Goal: Navigation & Orientation: Find specific page/section

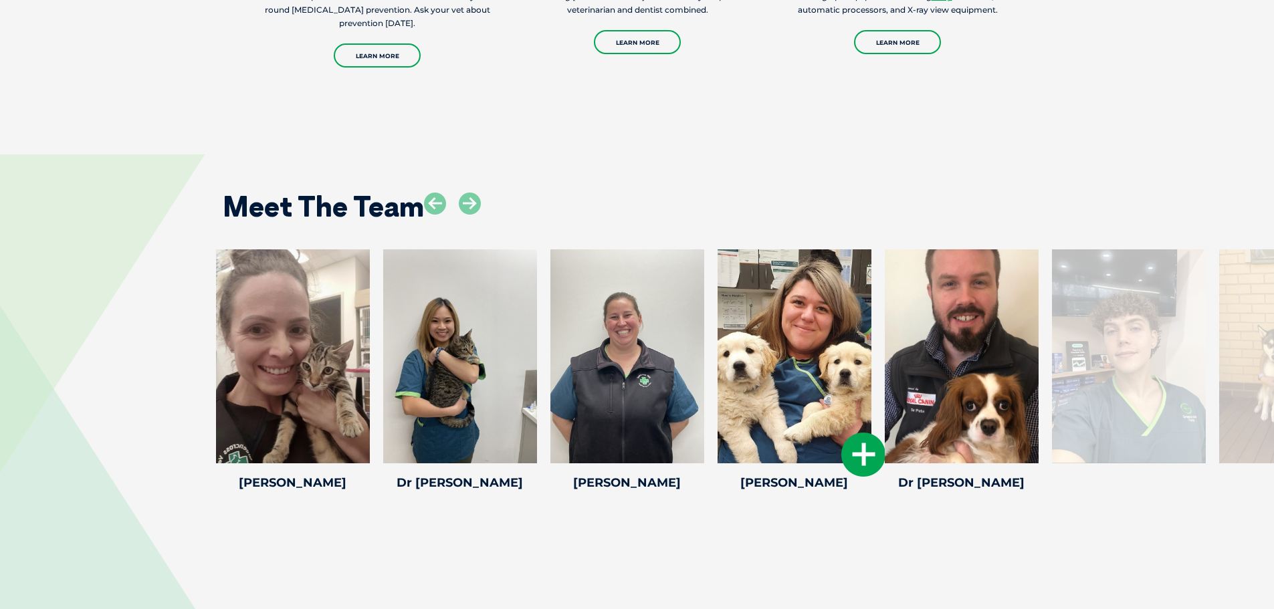
scroll to position [2675, 0]
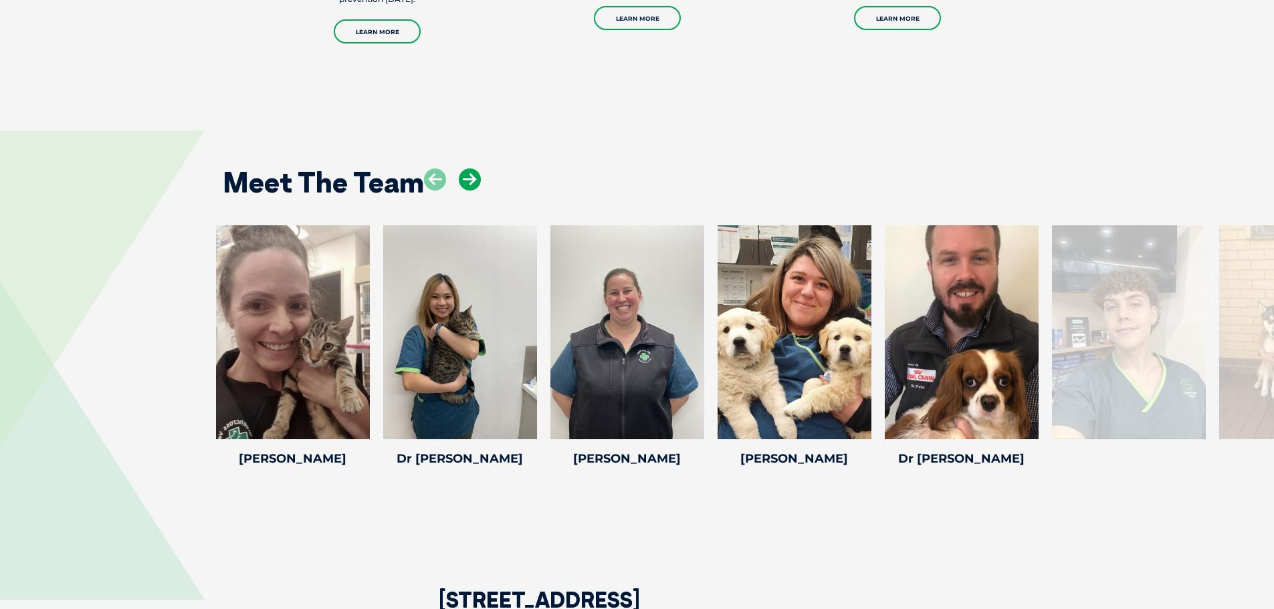
click at [475, 181] on icon at bounding box center [470, 179] width 22 height 22
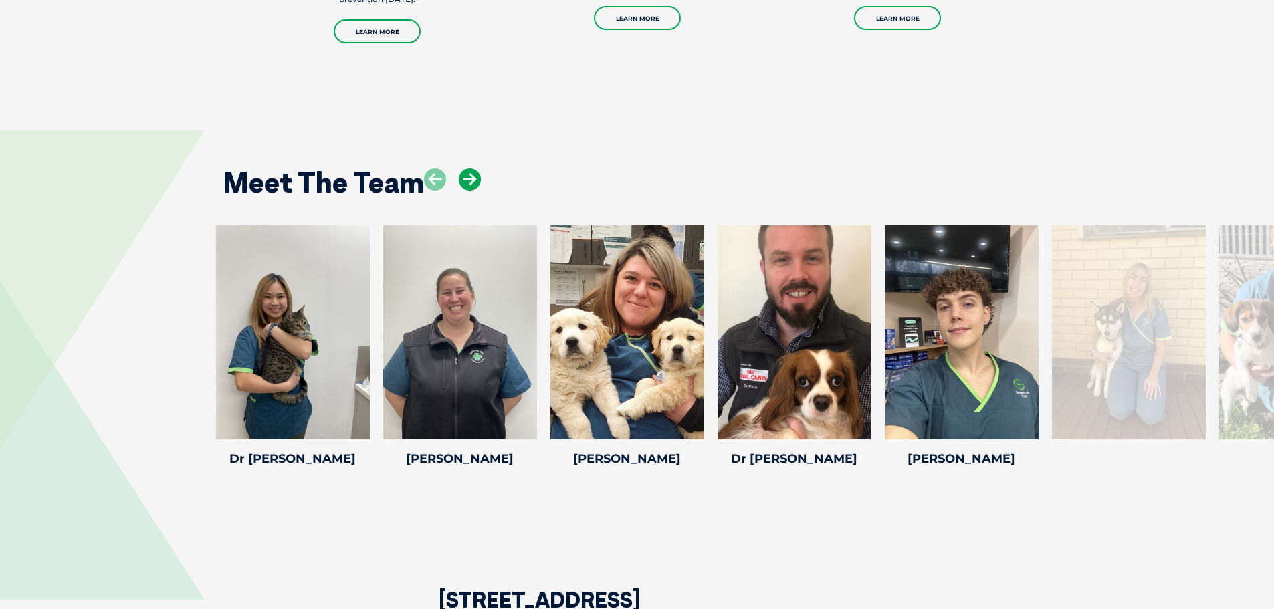
click at [475, 180] on icon at bounding box center [470, 179] width 22 height 22
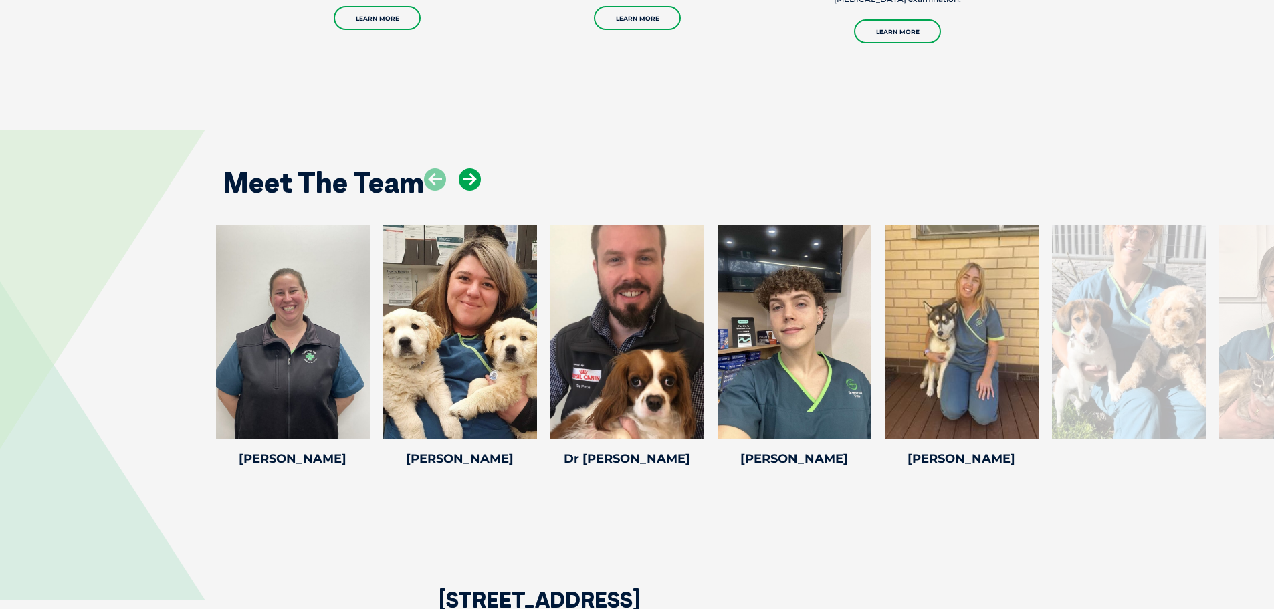
click at [475, 180] on icon at bounding box center [470, 179] width 22 height 22
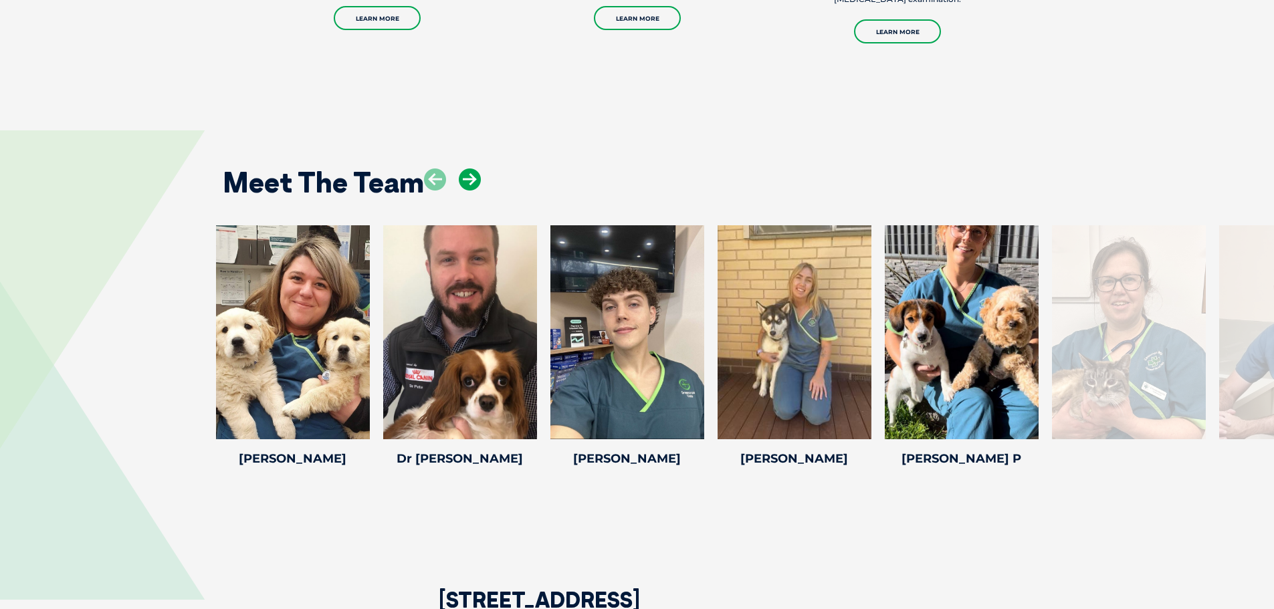
click at [475, 180] on icon at bounding box center [470, 179] width 22 height 22
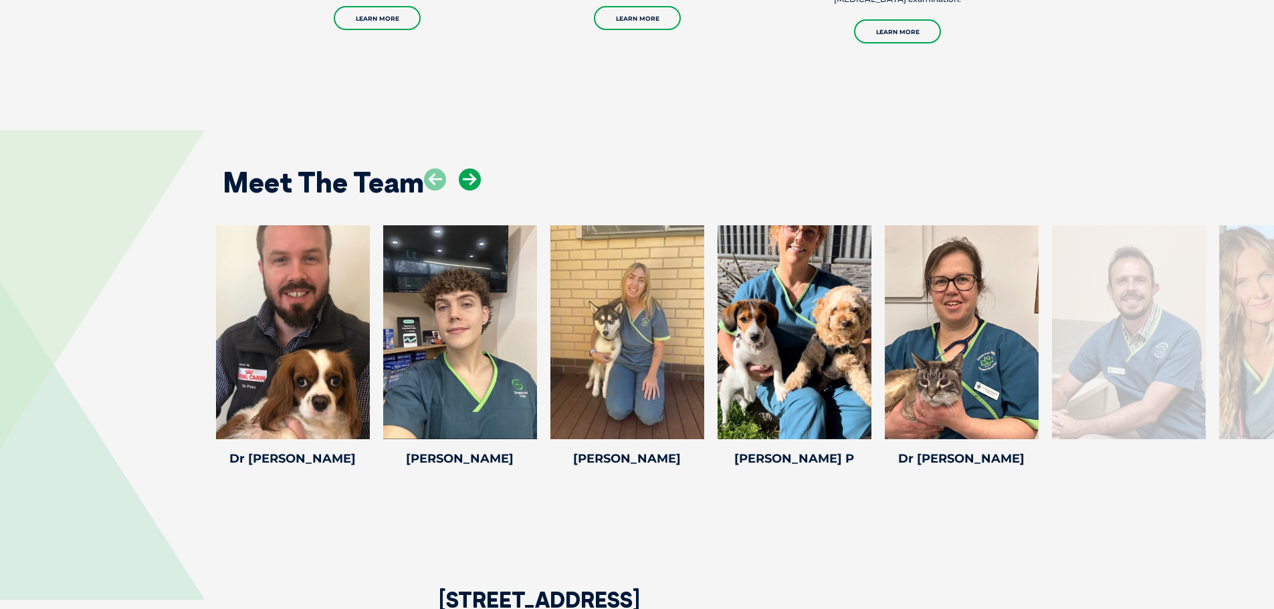
click at [475, 180] on icon at bounding box center [470, 179] width 22 height 22
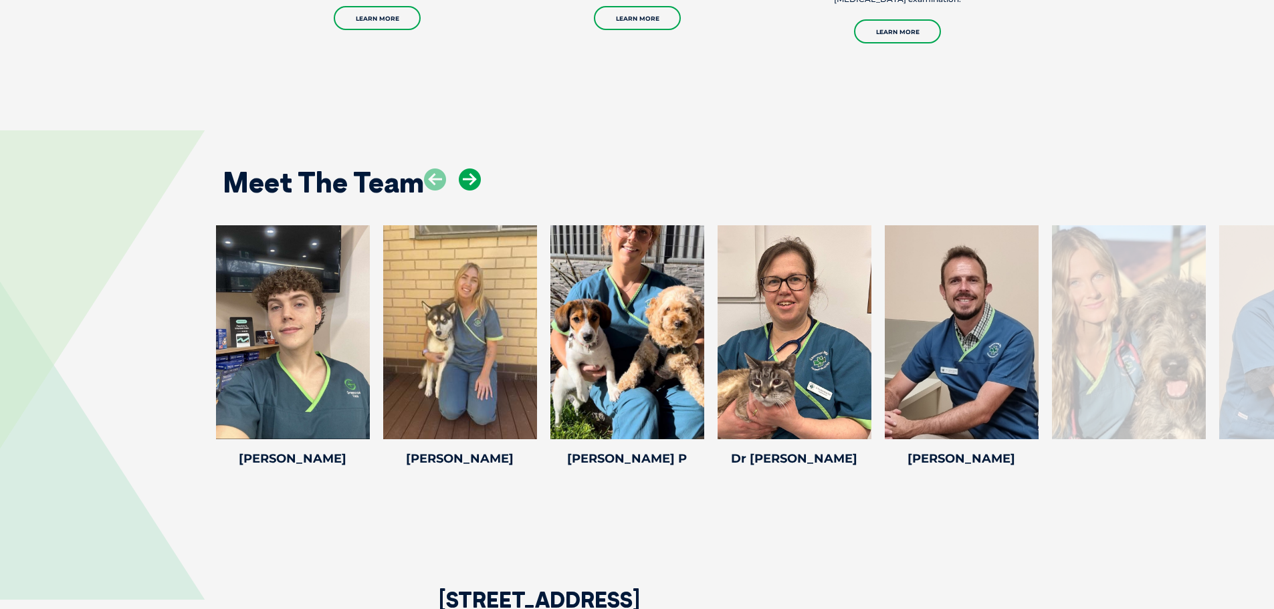
click at [475, 180] on icon at bounding box center [470, 179] width 22 height 22
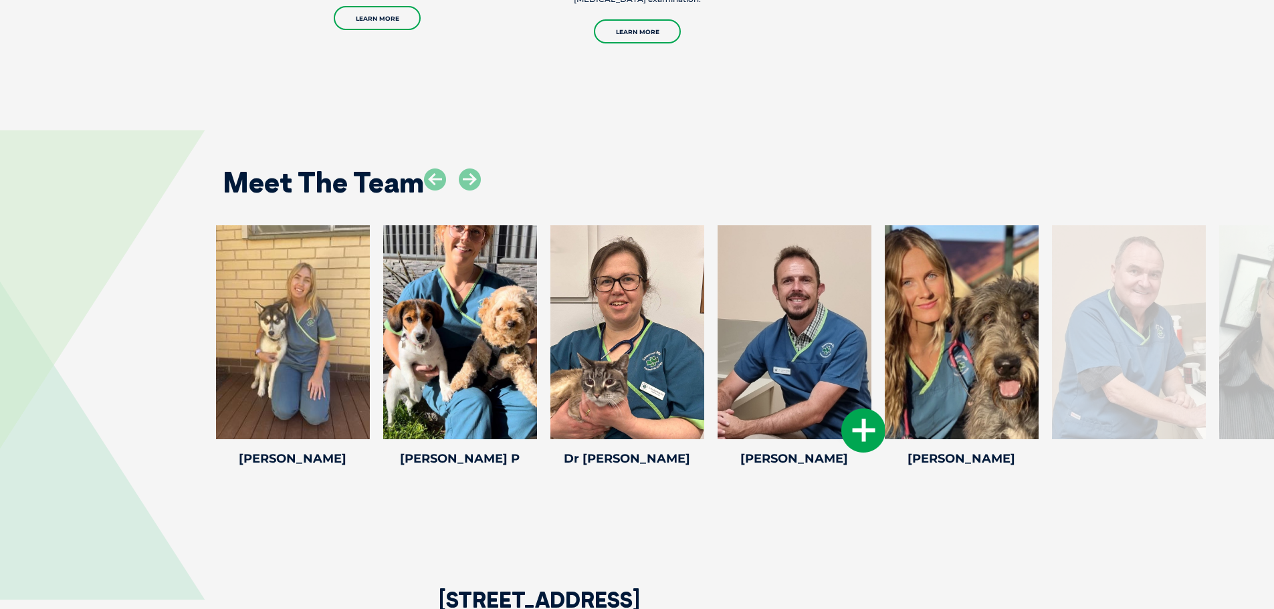
click at [869, 429] on icon at bounding box center [863, 431] width 44 height 44
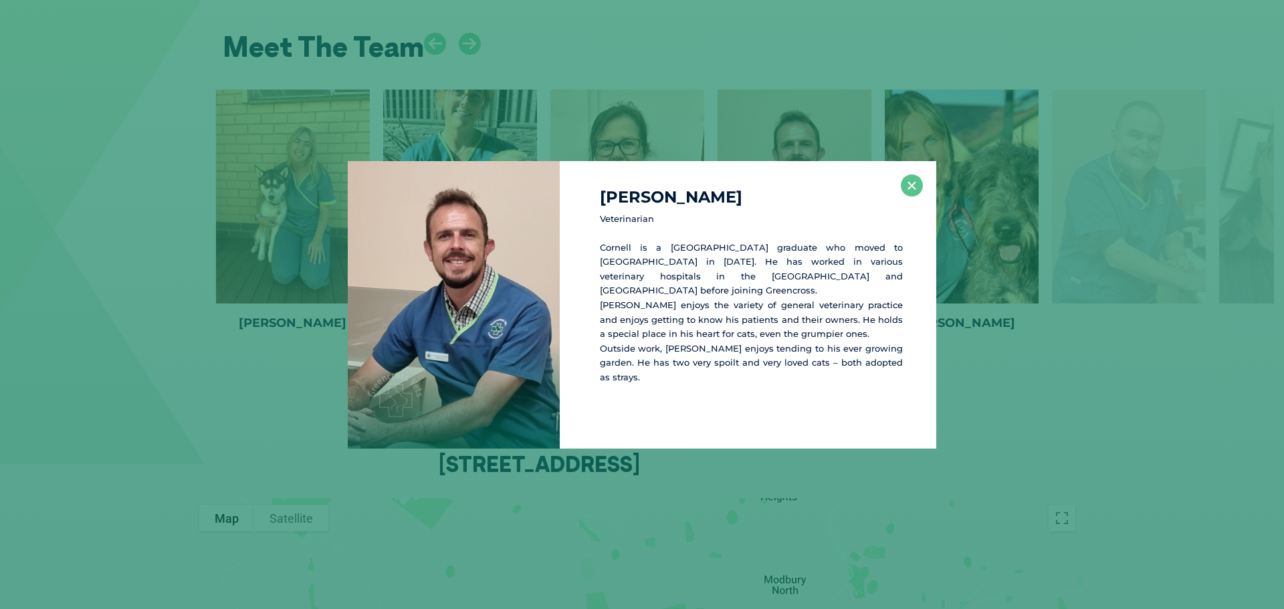
scroll to position [2811, 0]
click at [909, 190] on button "×" at bounding box center [912, 186] width 22 height 22
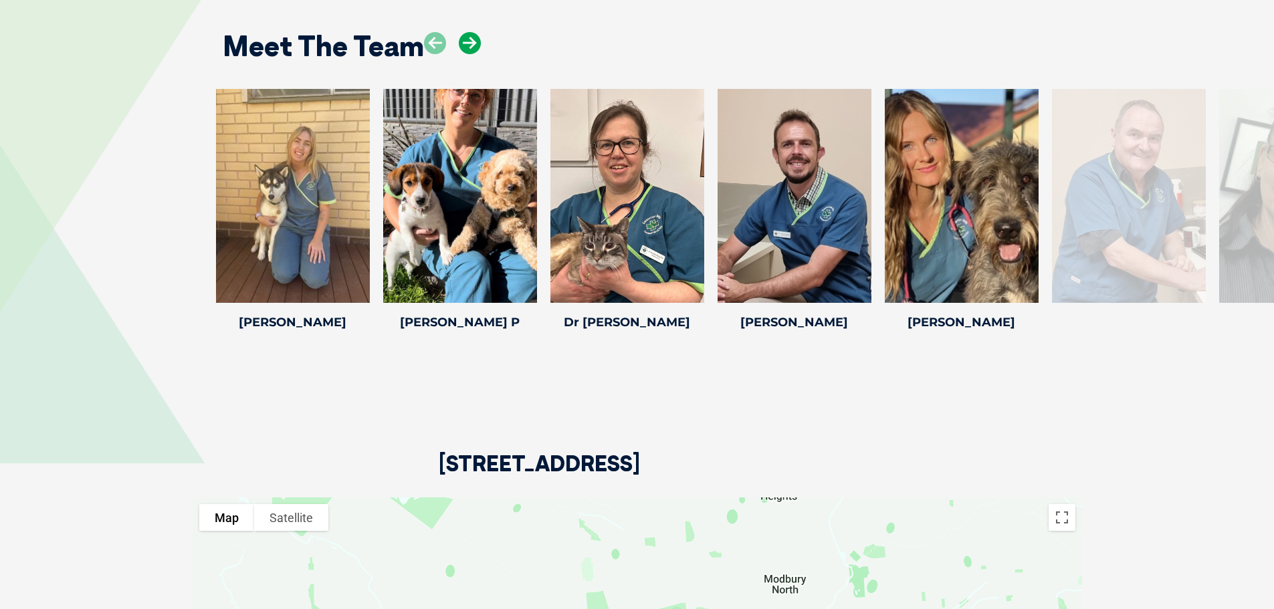
click at [469, 46] on icon at bounding box center [470, 43] width 22 height 22
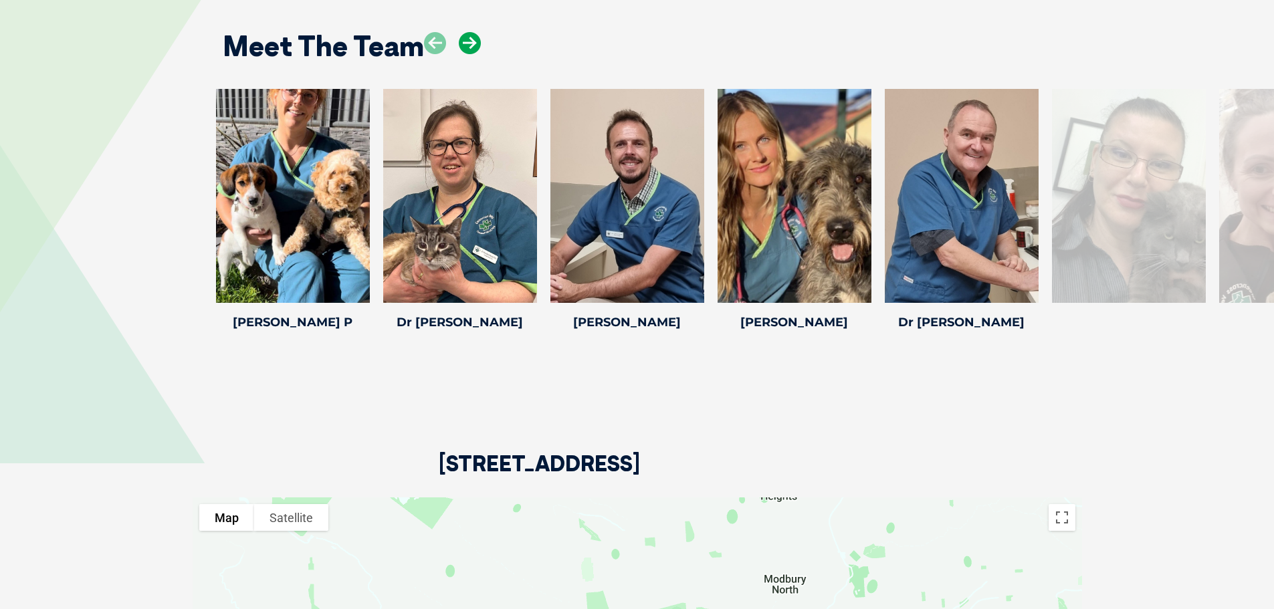
click at [469, 46] on icon at bounding box center [470, 43] width 22 height 22
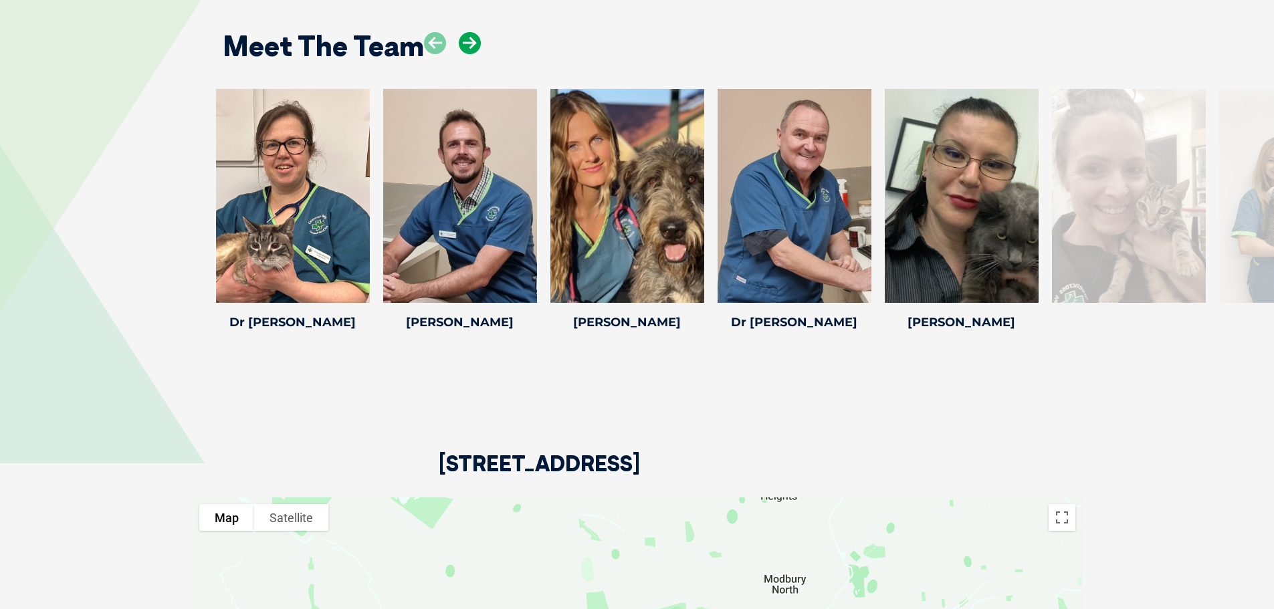
click at [469, 43] on icon at bounding box center [470, 43] width 22 height 22
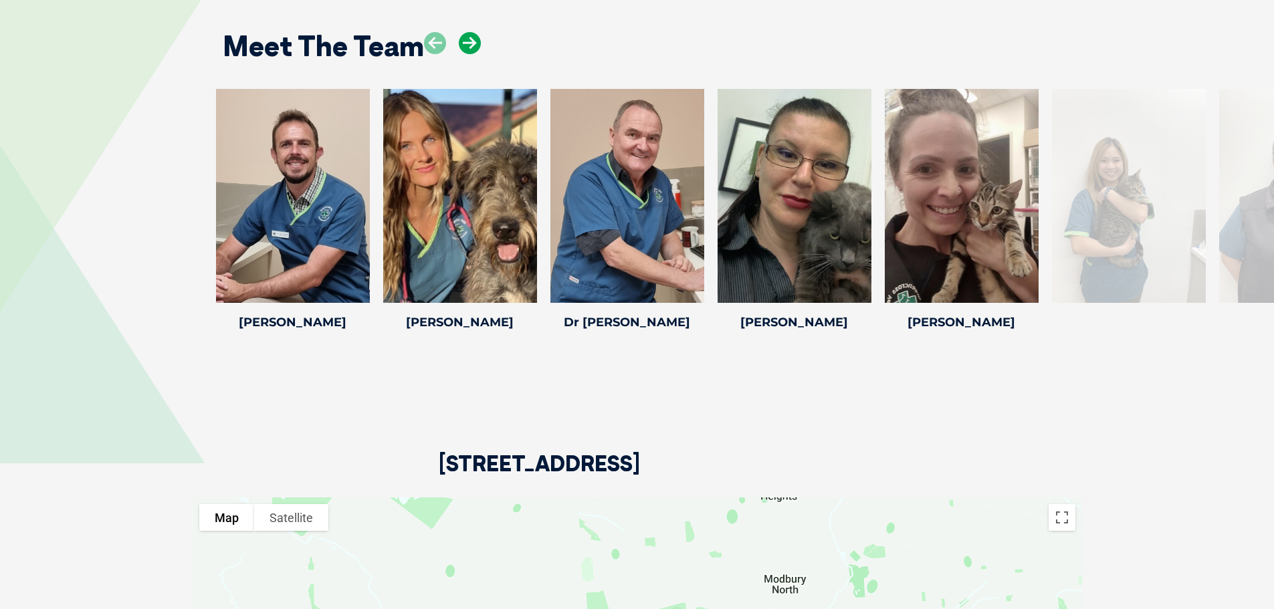
click at [469, 43] on icon at bounding box center [470, 43] width 22 height 22
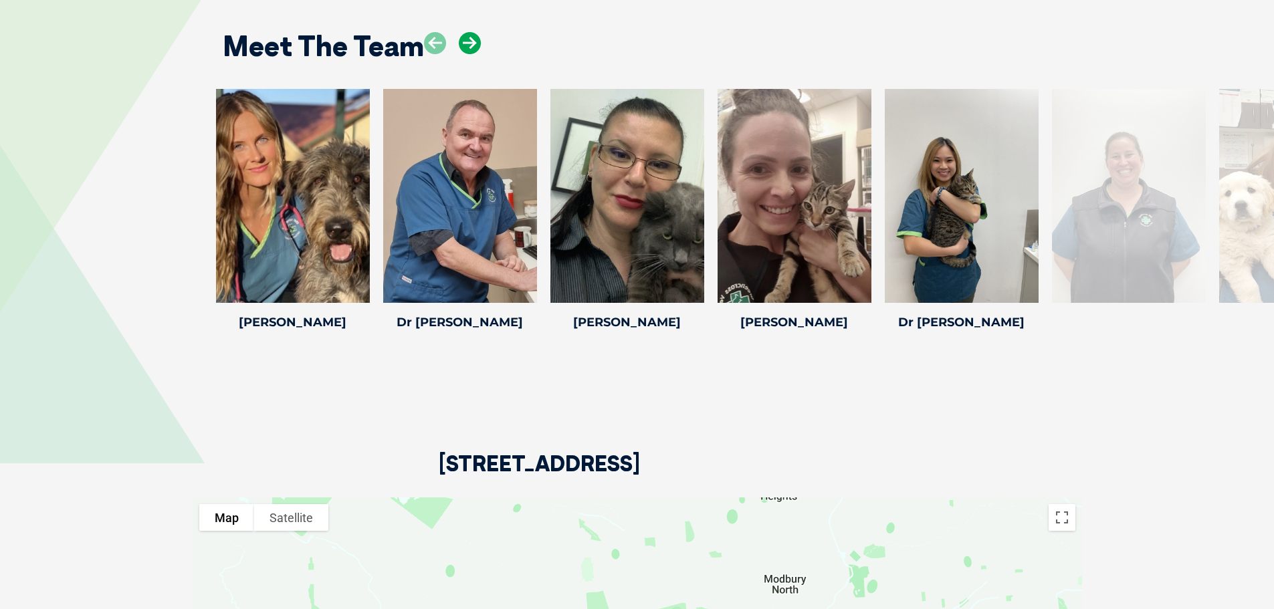
click at [469, 43] on icon at bounding box center [470, 43] width 22 height 22
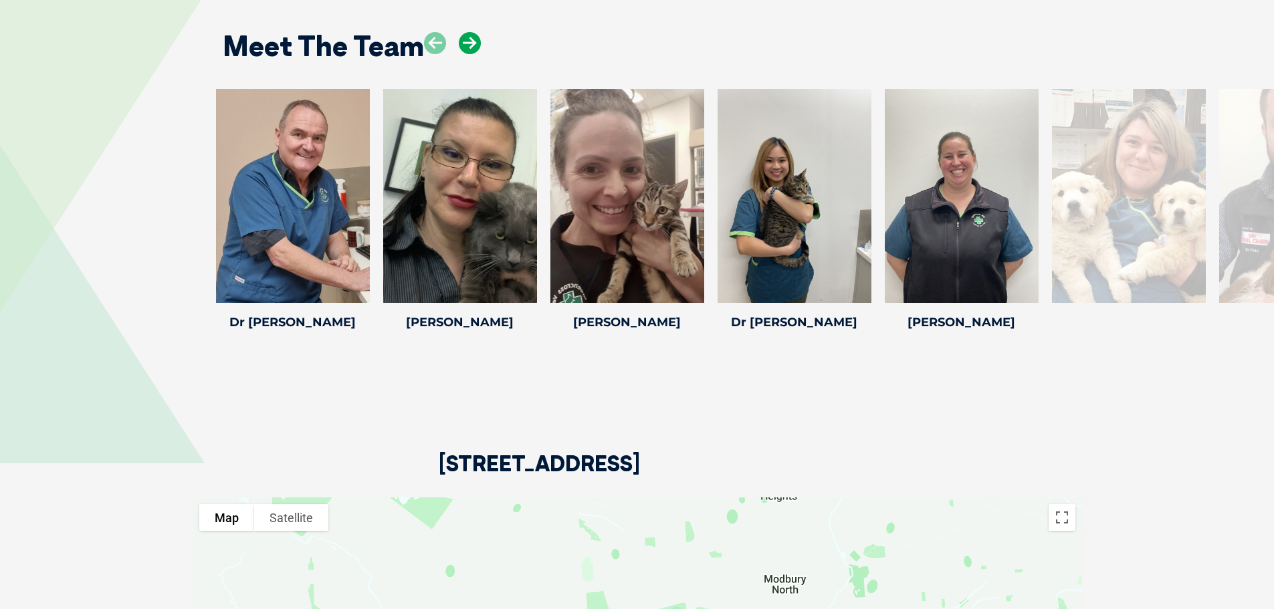
click at [469, 43] on icon at bounding box center [470, 43] width 22 height 22
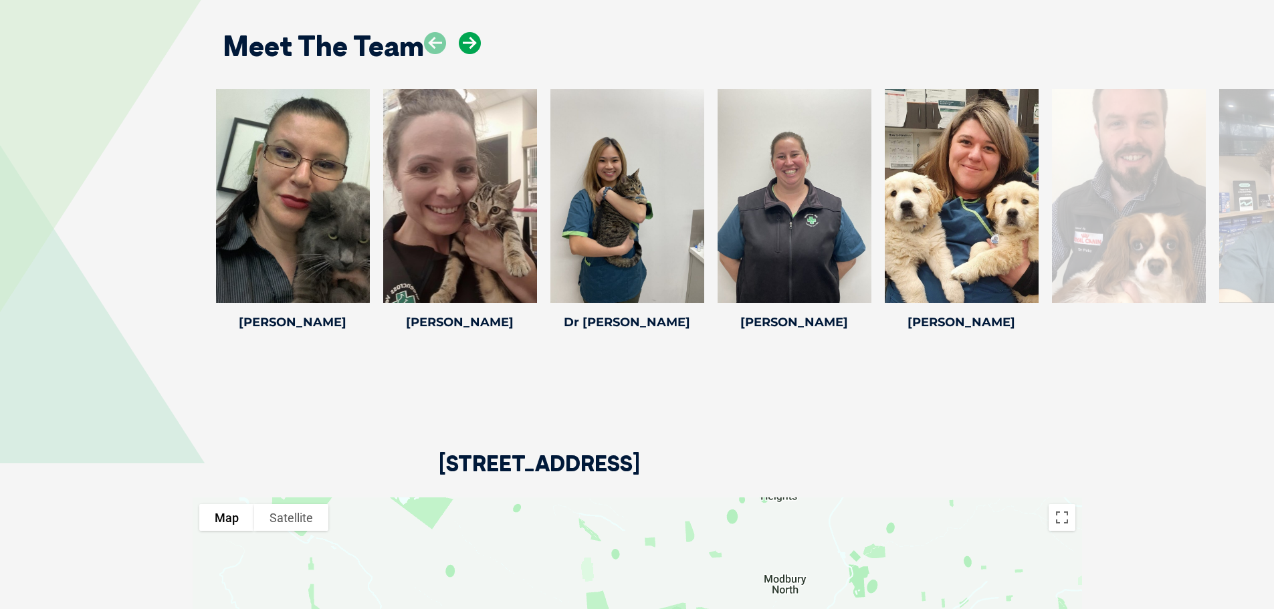
click at [469, 43] on icon at bounding box center [470, 43] width 22 height 22
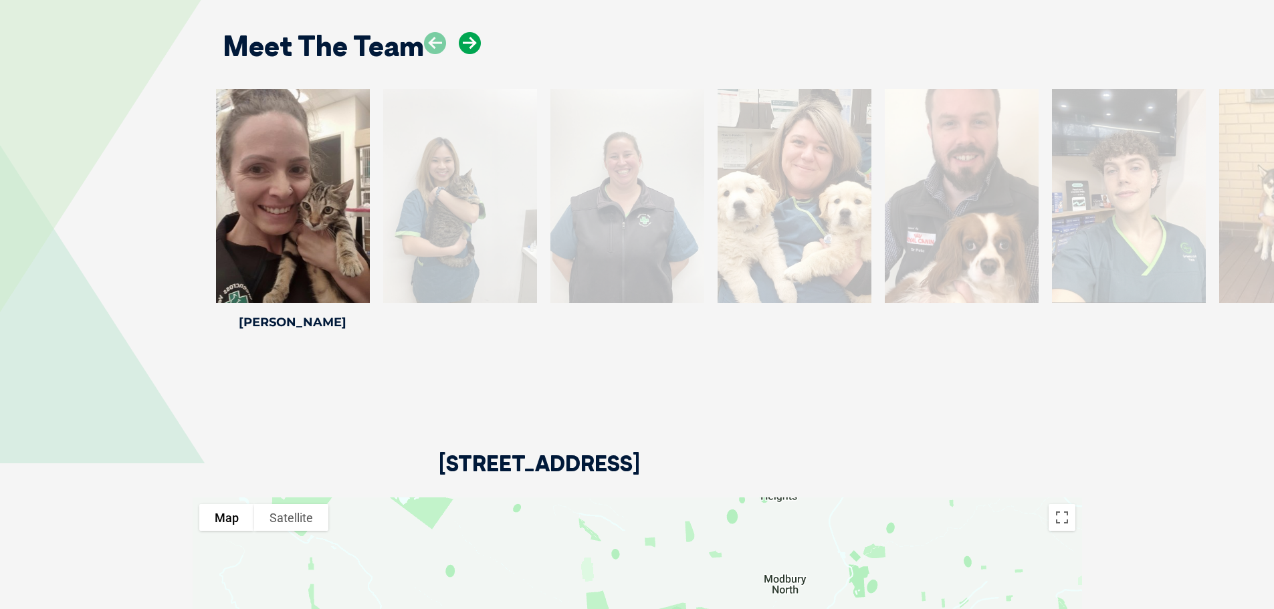
click at [469, 43] on icon at bounding box center [470, 43] width 22 height 22
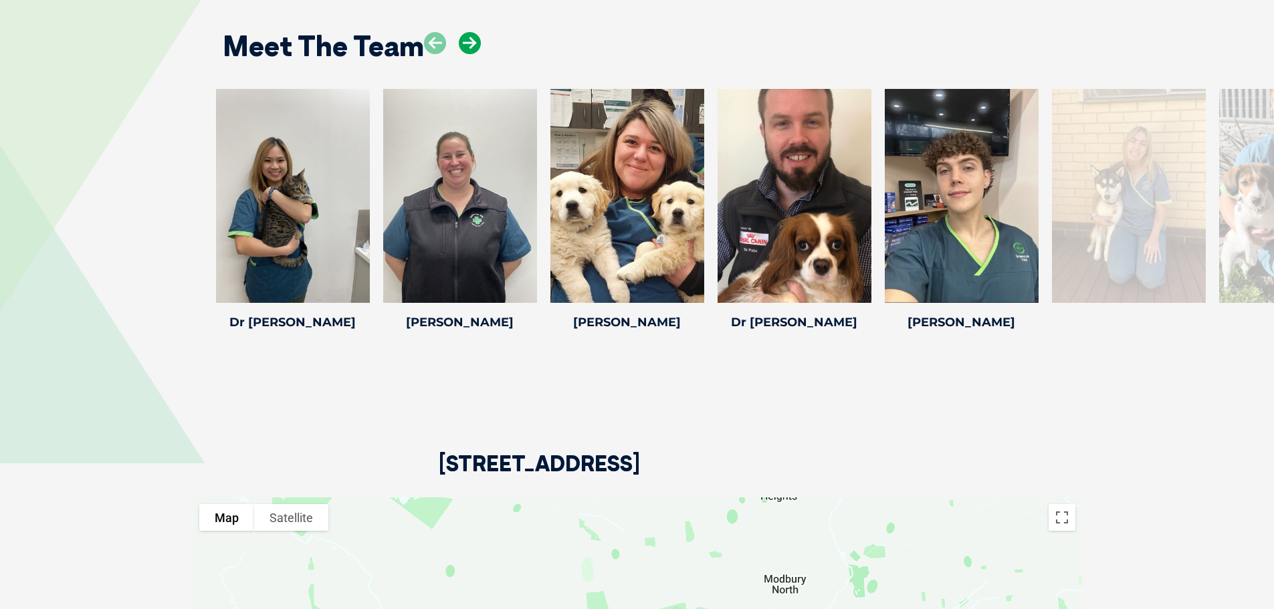
click at [469, 43] on icon at bounding box center [470, 43] width 22 height 22
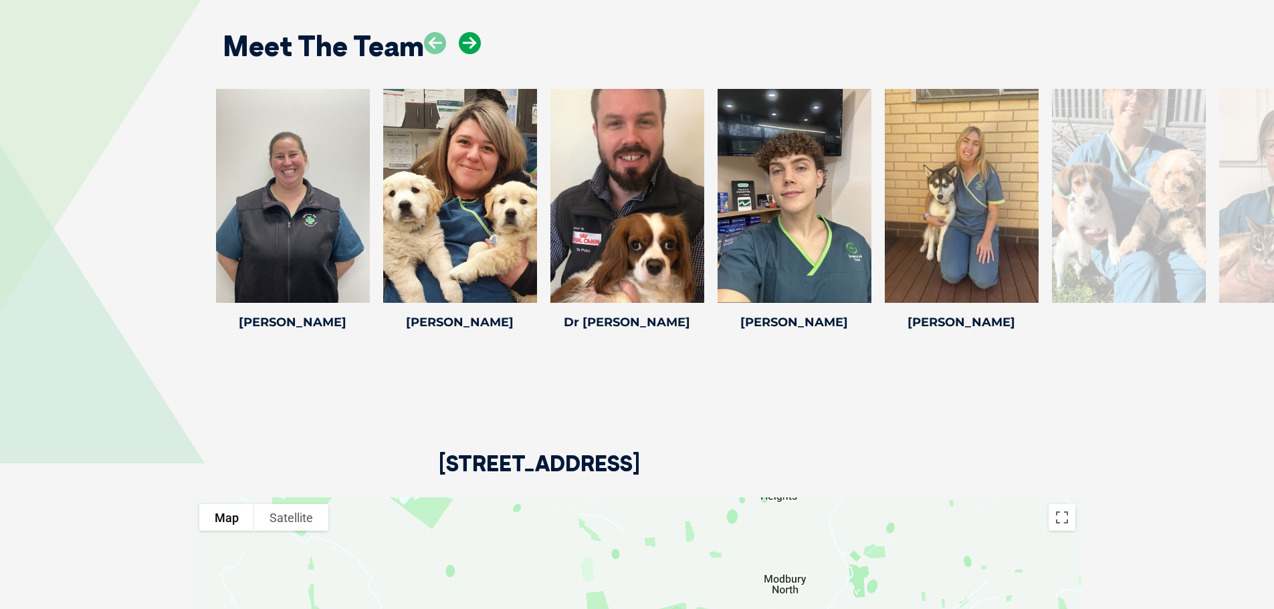
click at [469, 43] on icon at bounding box center [470, 43] width 22 height 22
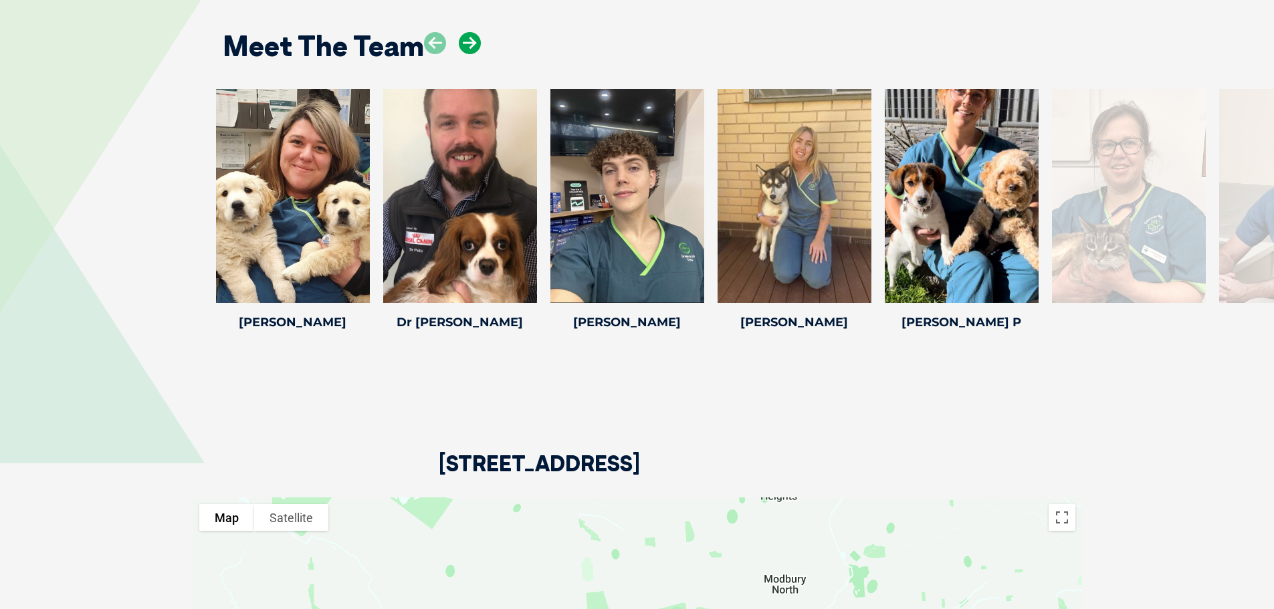
click at [469, 43] on icon at bounding box center [470, 43] width 22 height 22
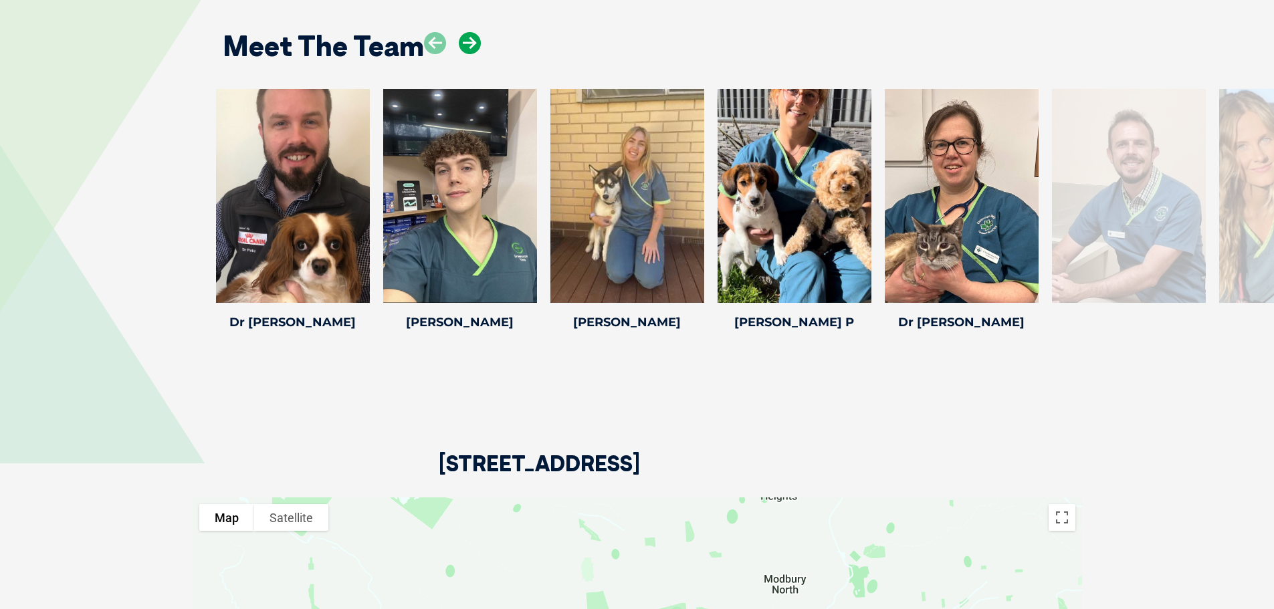
click at [469, 43] on icon at bounding box center [470, 43] width 22 height 22
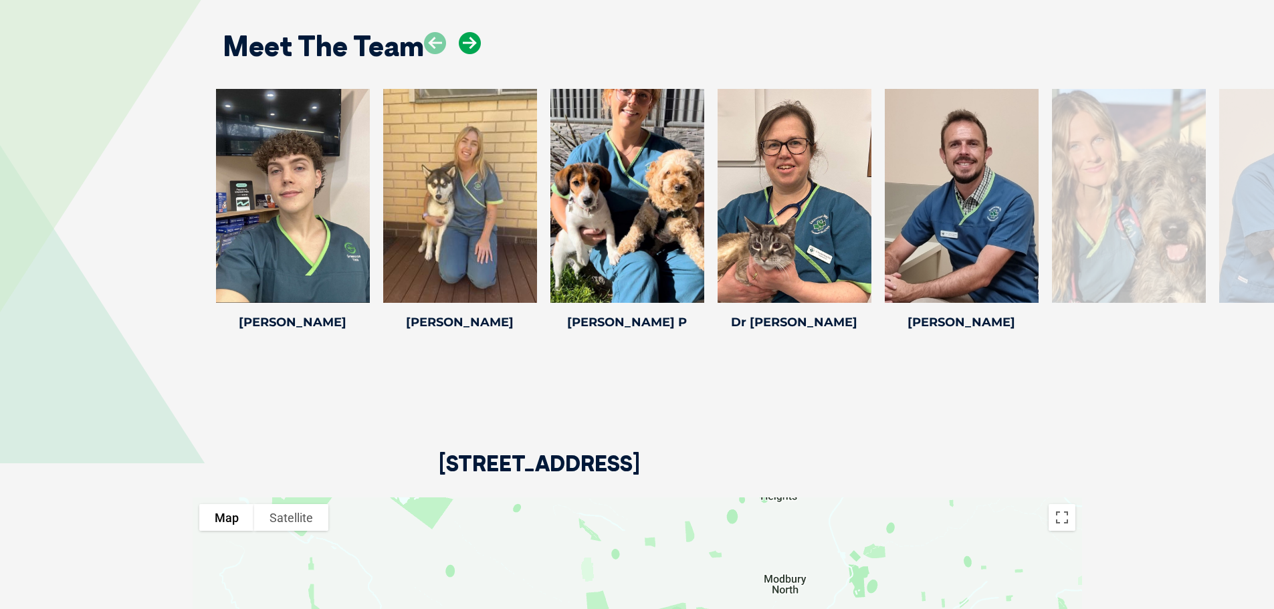
click at [469, 43] on icon at bounding box center [470, 43] width 22 height 22
click at [940, 254] on div at bounding box center [962, 196] width 154 height 214
click at [1020, 290] on icon at bounding box center [1030, 294] width 44 height 44
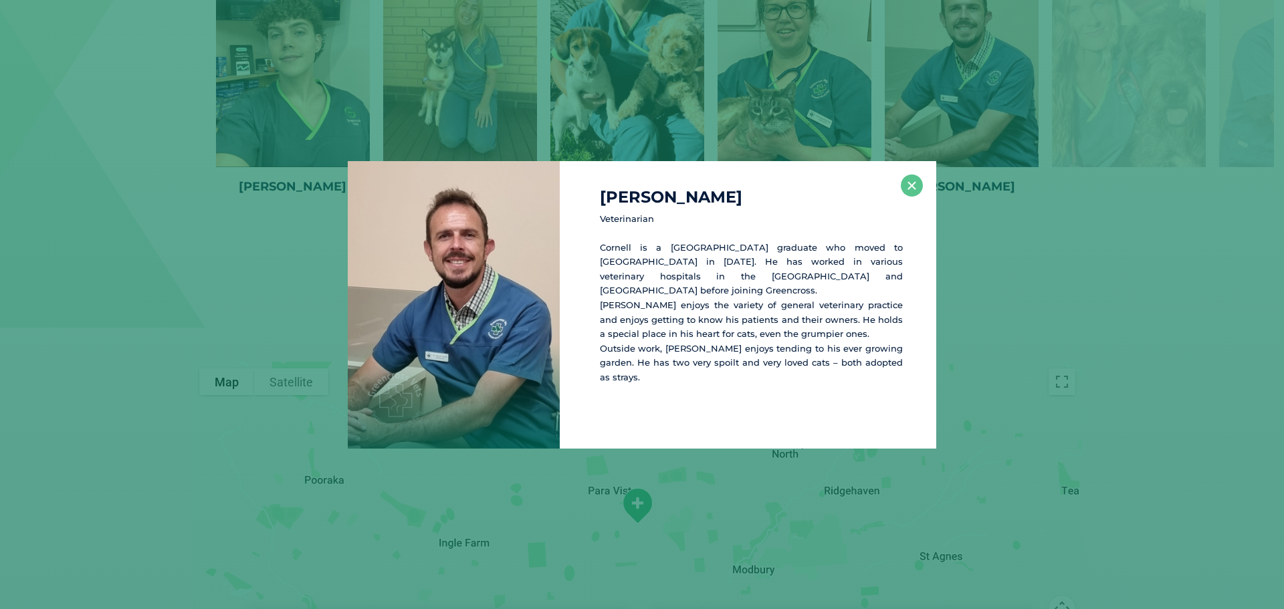
scroll to position [2947, 0]
click at [1119, 287] on div "[PERSON_NAME] Veterinarian Cornell is a [GEOGRAPHIC_DATA] graduate who moved to…" at bounding box center [641, 305] width 1273 height 288
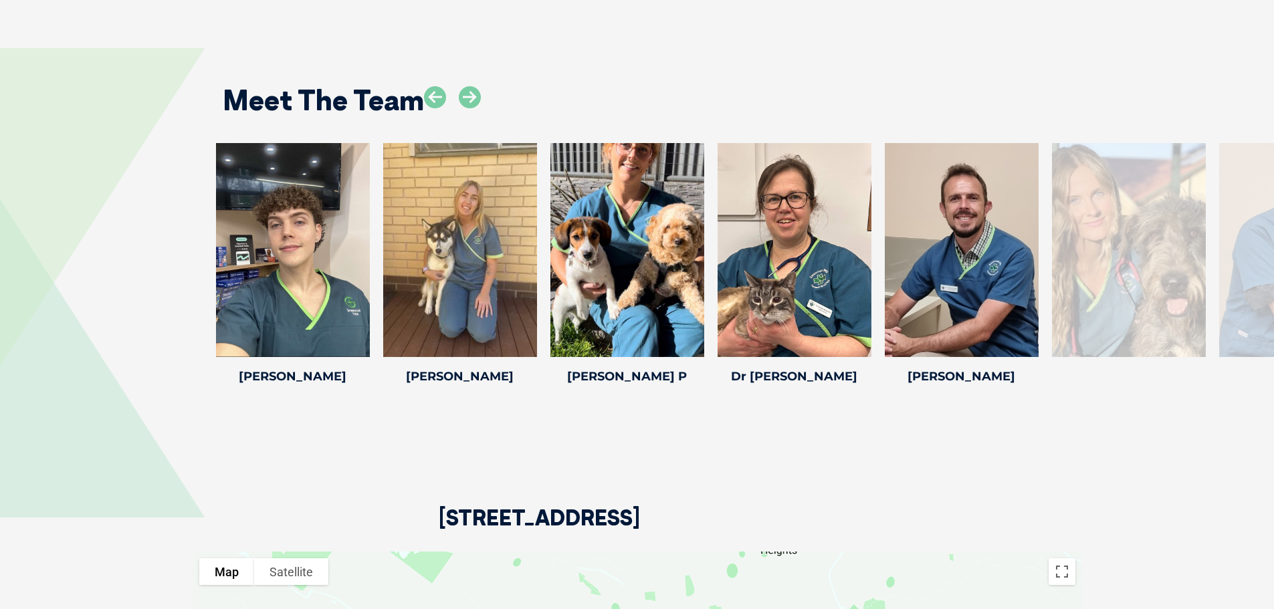
scroll to position [2613, 0]
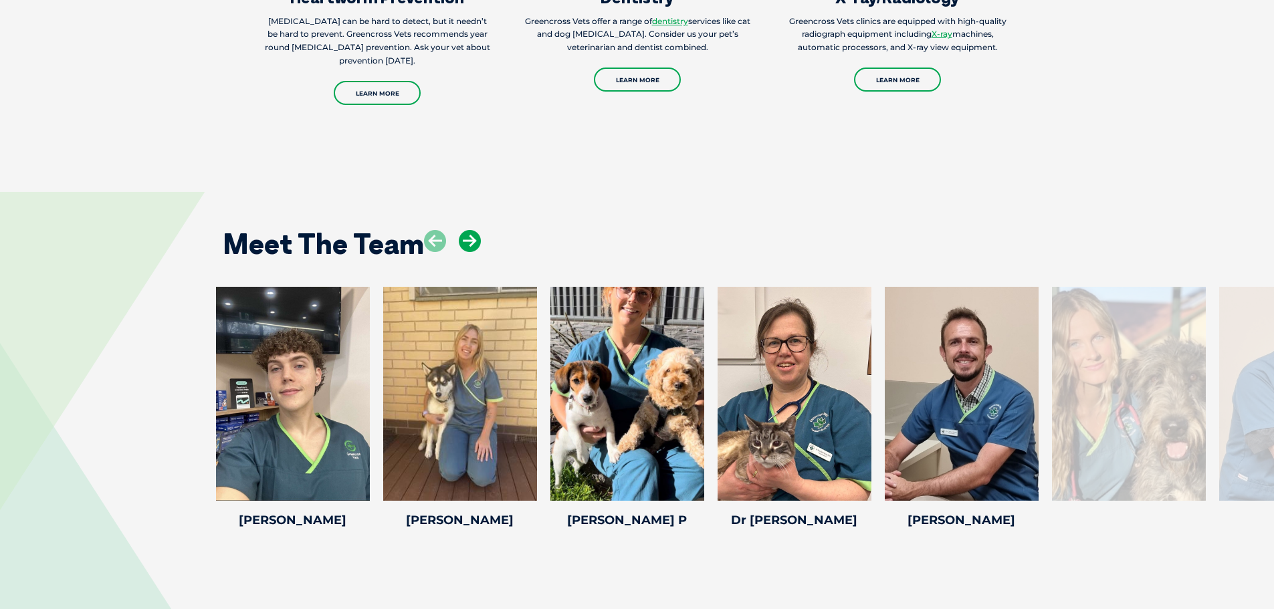
click at [467, 238] on icon at bounding box center [470, 241] width 22 height 22
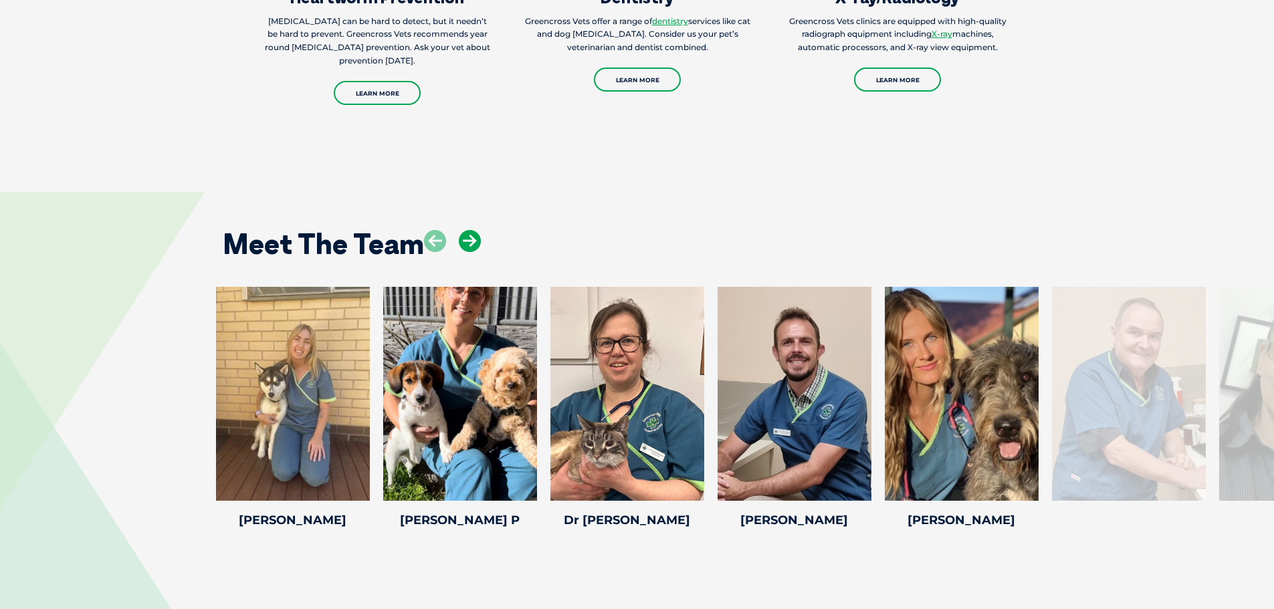
click at [467, 238] on icon at bounding box center [470, 241] width 22 height 22
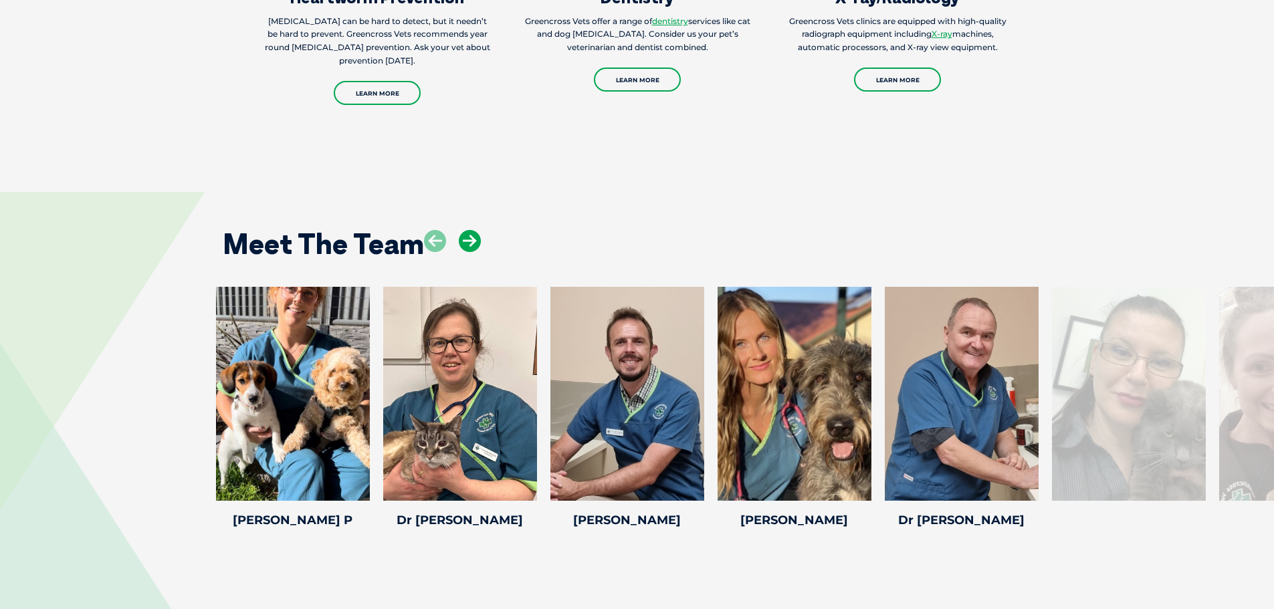
click at [467, 238] on icon at bounding box center [470, 241] width 22 height 22
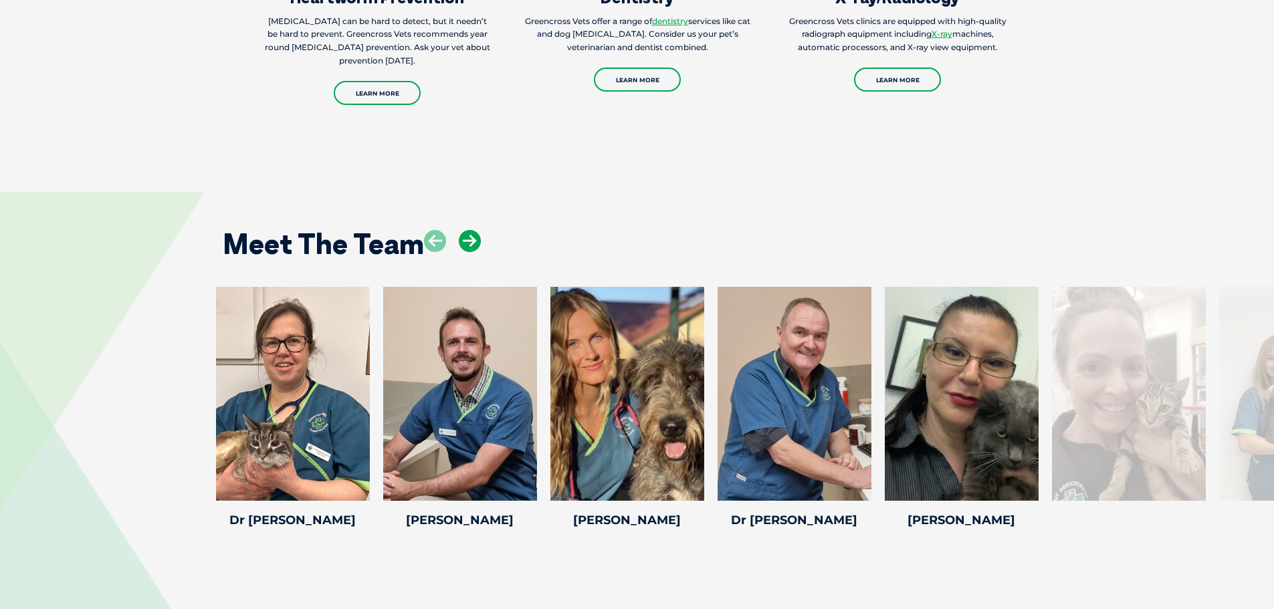
click at [467, 238] on icon at bounding box center [470, 241] width 22 height 22
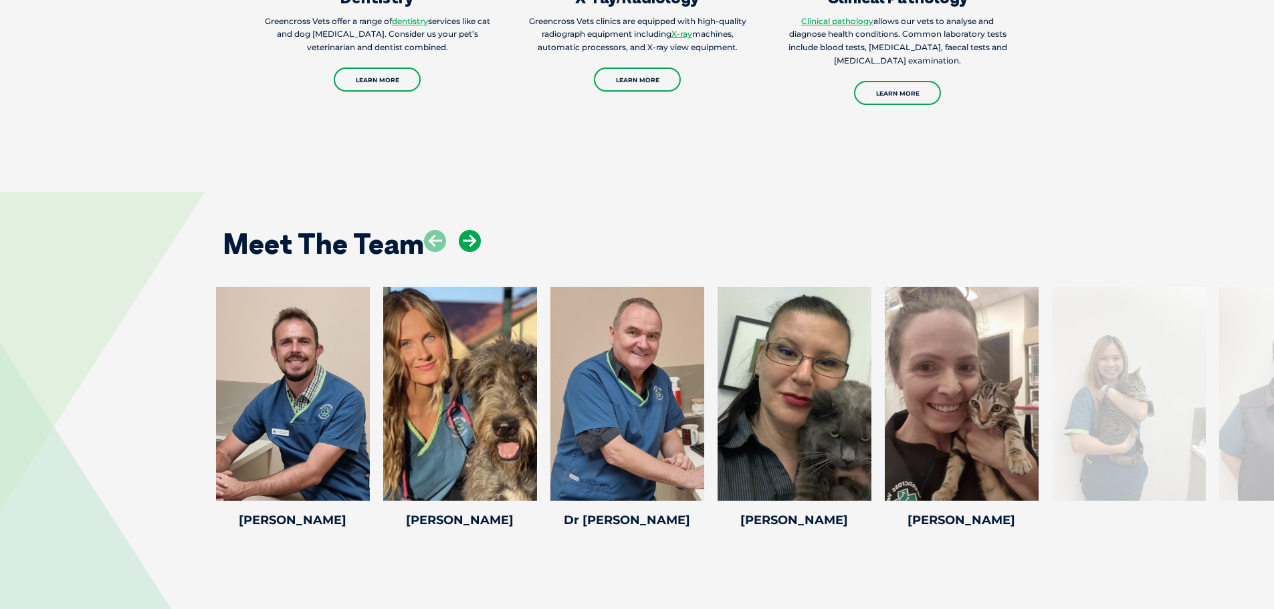
click at [467, 238] on icon at bounding box center [470, 241] width 22 height 22
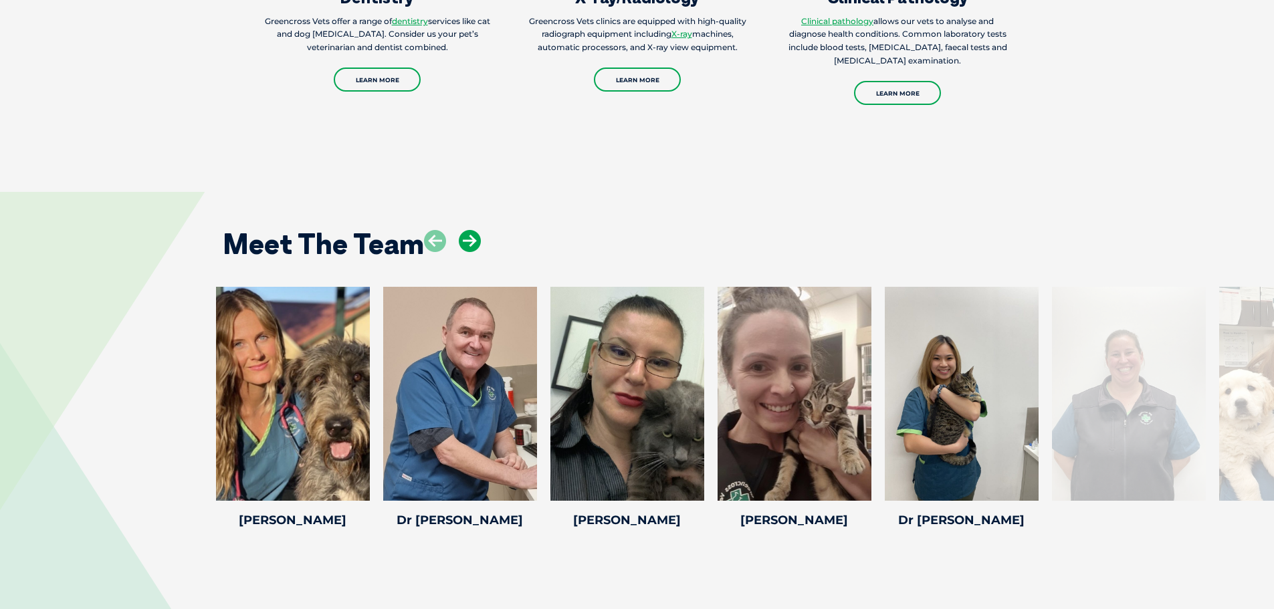
click at [467, 238] on icon at bounding box center [470, 241] width 22 height 22
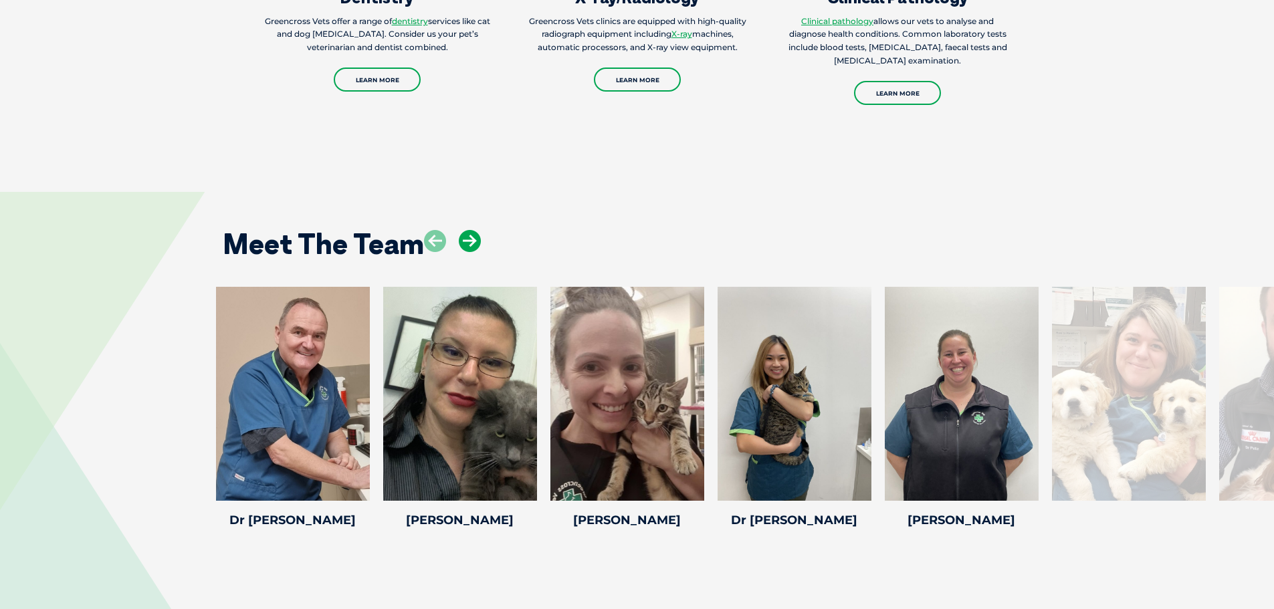
click at [467, 238] on icon at bounding box center [470, 241] width 22 height 22
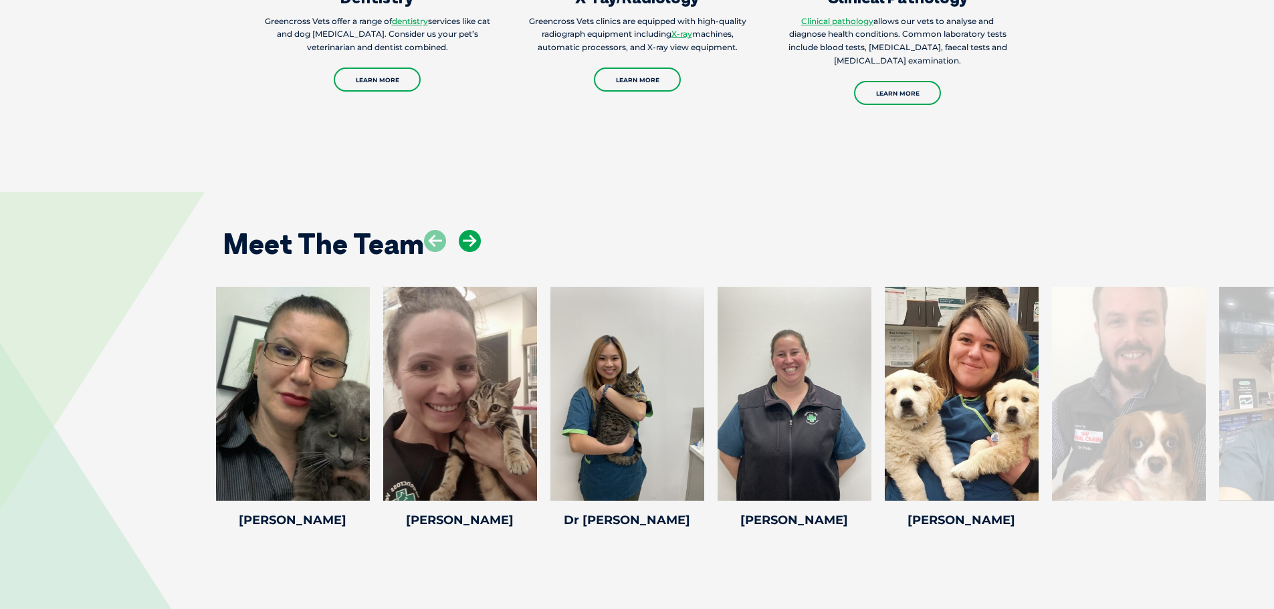
click at [467, 238] on icon at bounding box center [470, 241] width 22 height 22
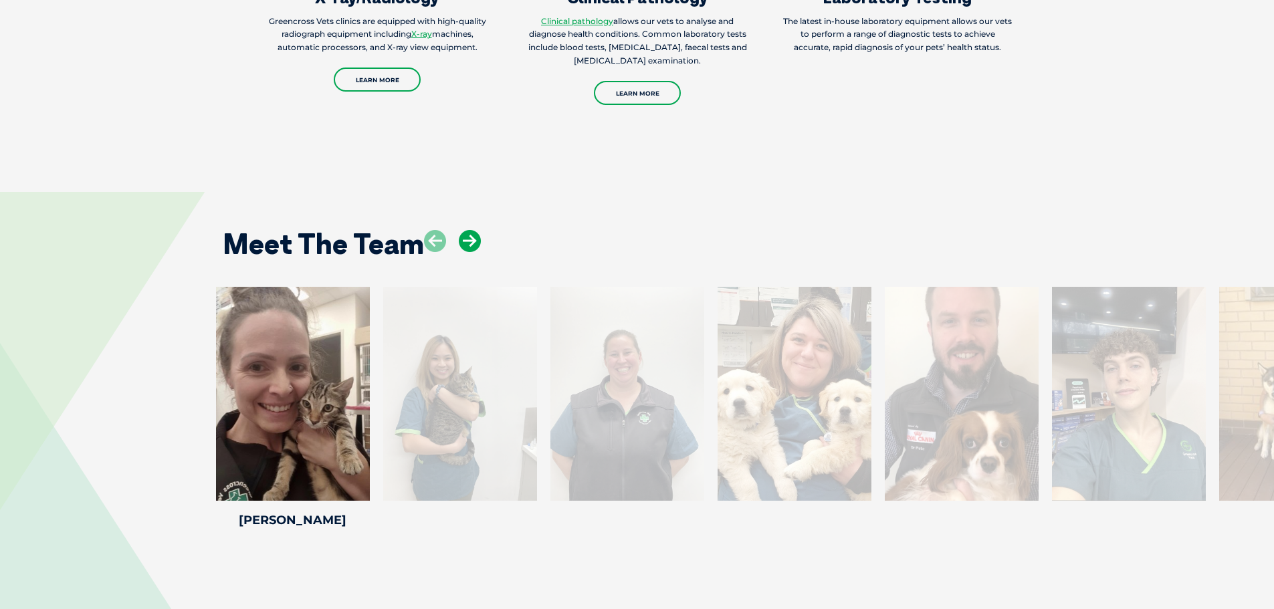
click at [467, 238] on icon at bounding box center [470, 241] width 22 height 22
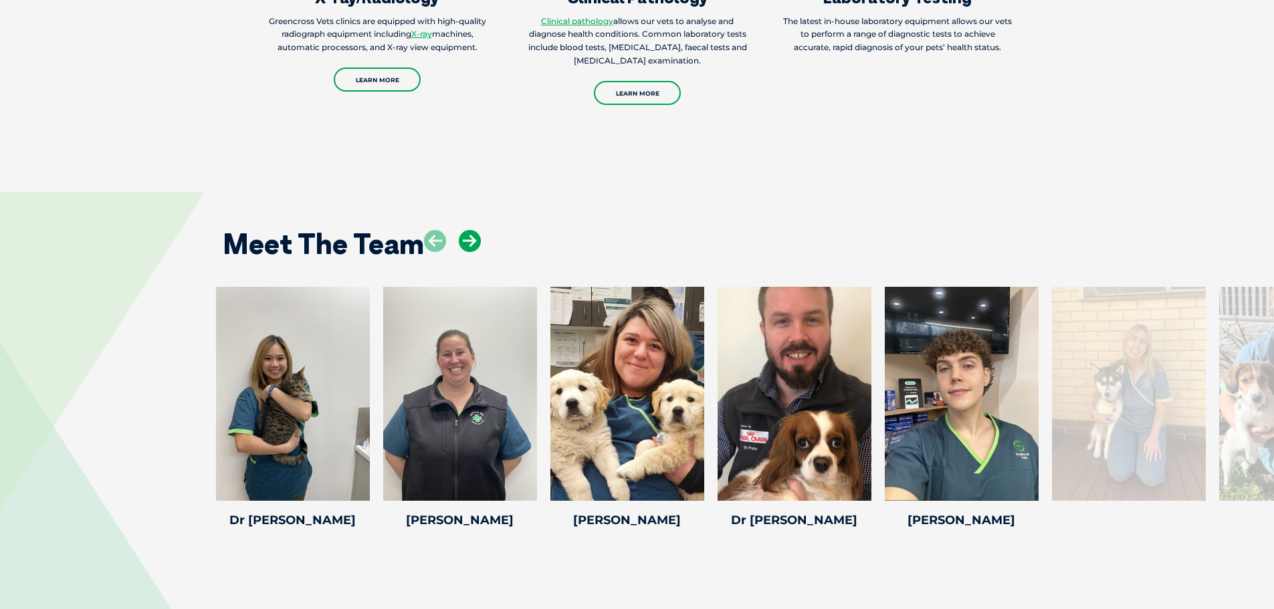
click at [459, 237] on icon at bounding box center [470, 241] width 22 height 22
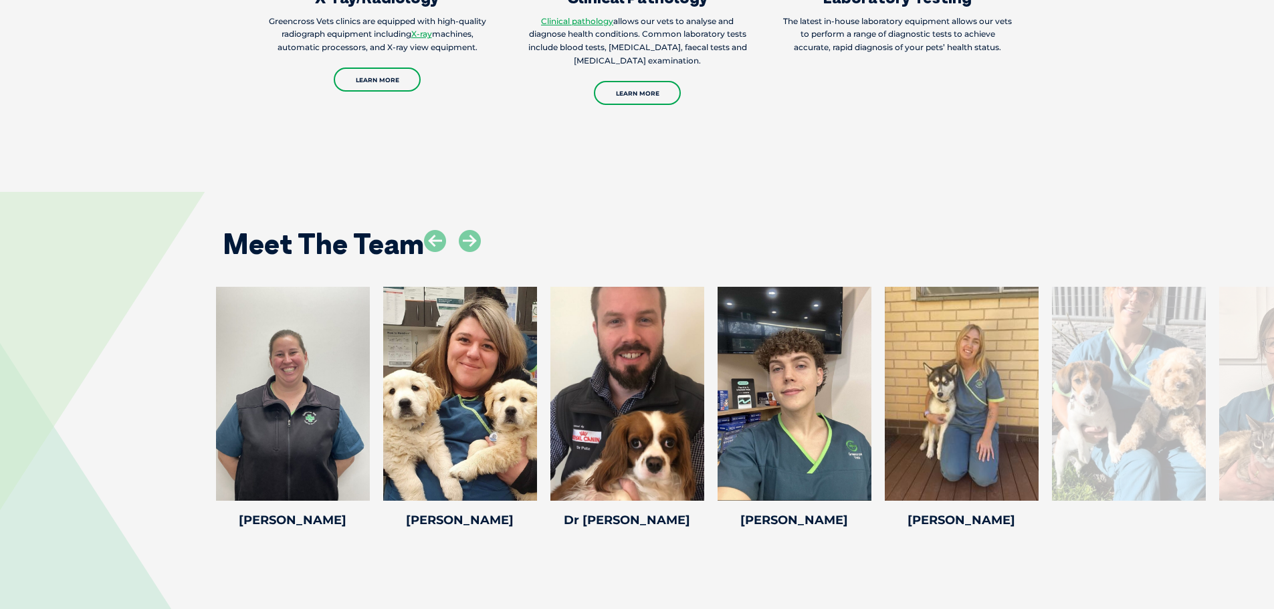
click at [631, 209] on div "Meet The Team" at bounding box center [637, 239] width 856 height 68
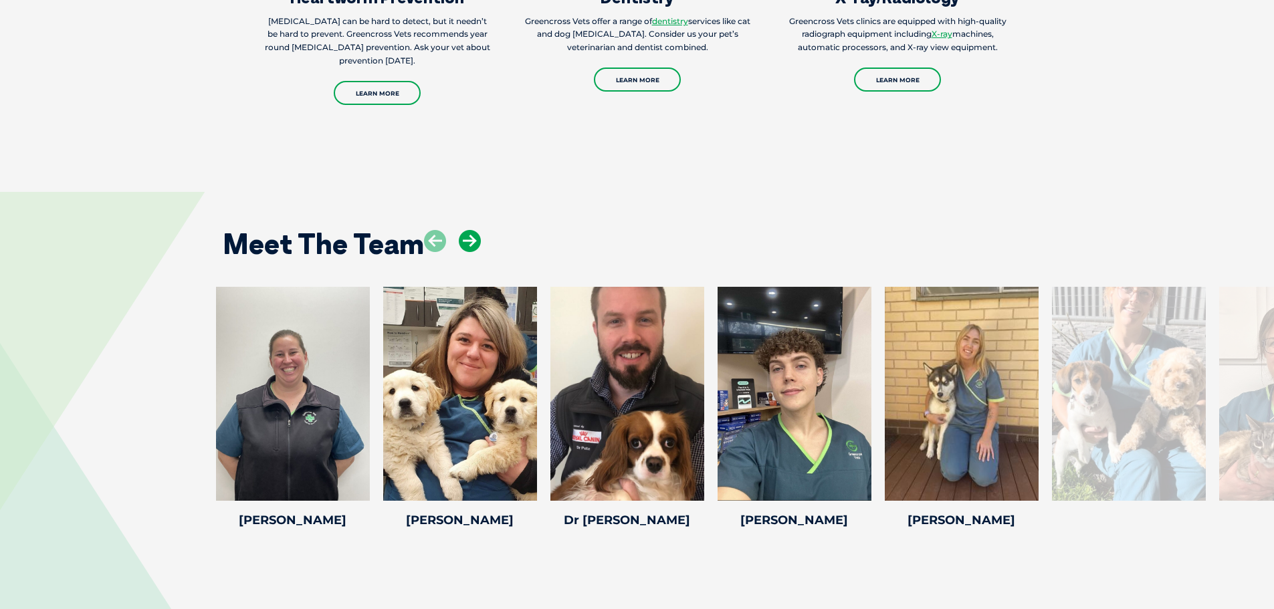
click at [475, 241] on icon at bounding box center [470, 241] width 22 height 22
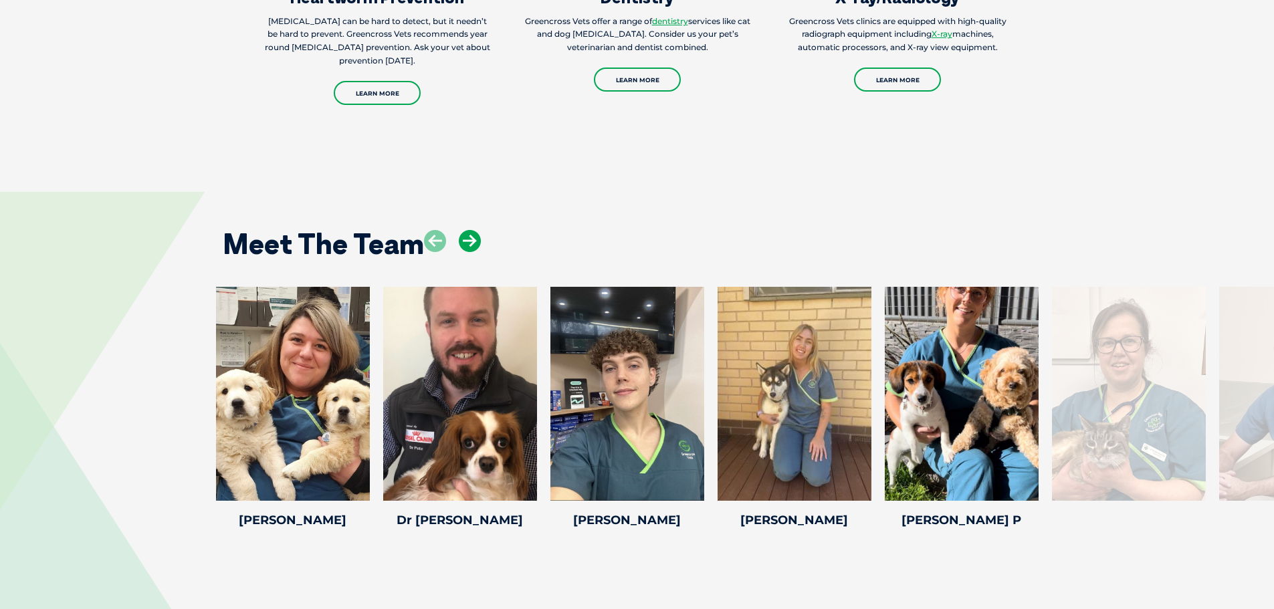
click at [475, 241] on icon at bounding box center [470, 241] width 22 height 22
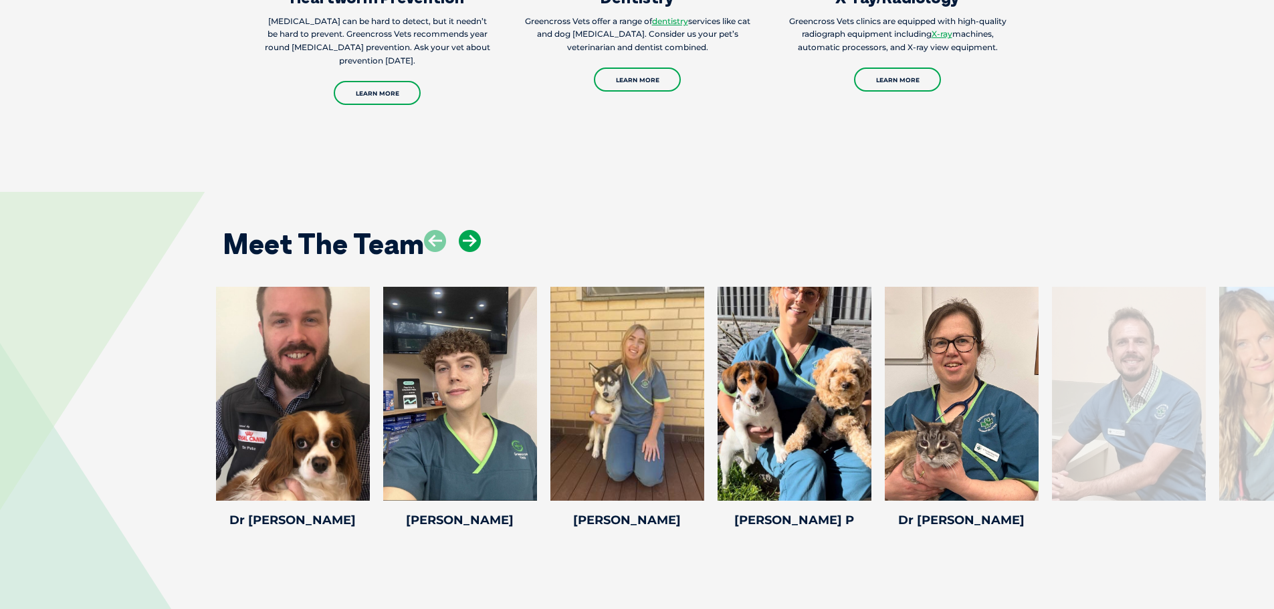
click at [475, 241] on icon at bounding box center [470, 241] width 22 height 22
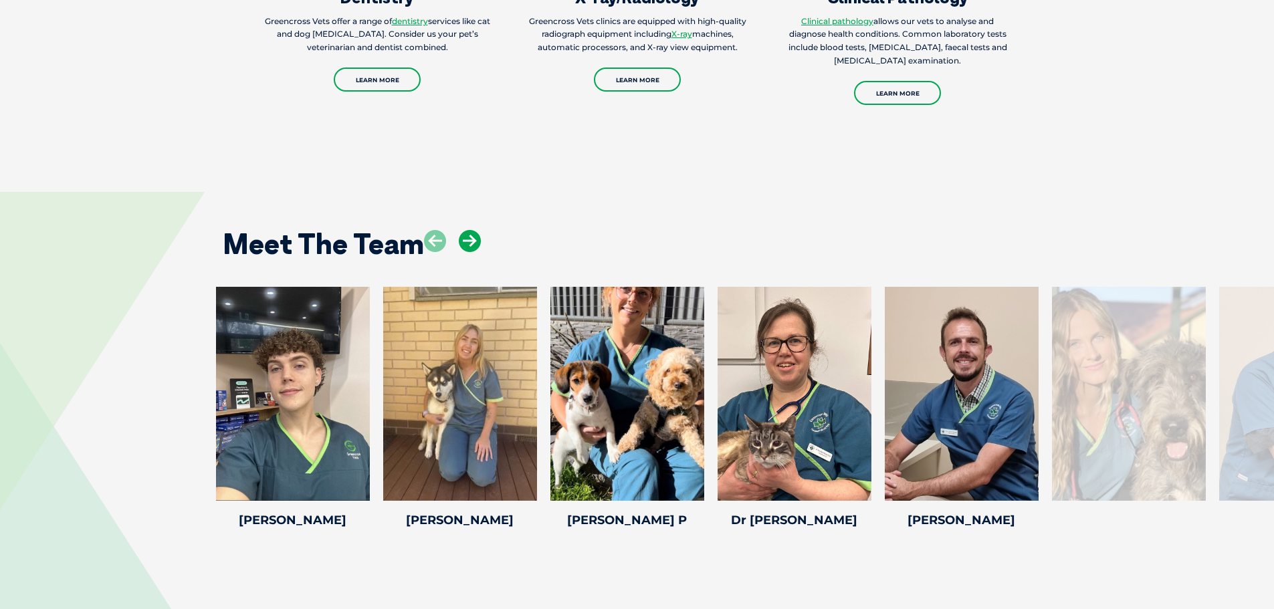
click at [475, 241] on icon at bounding box center [470, 241] width 22 height 22
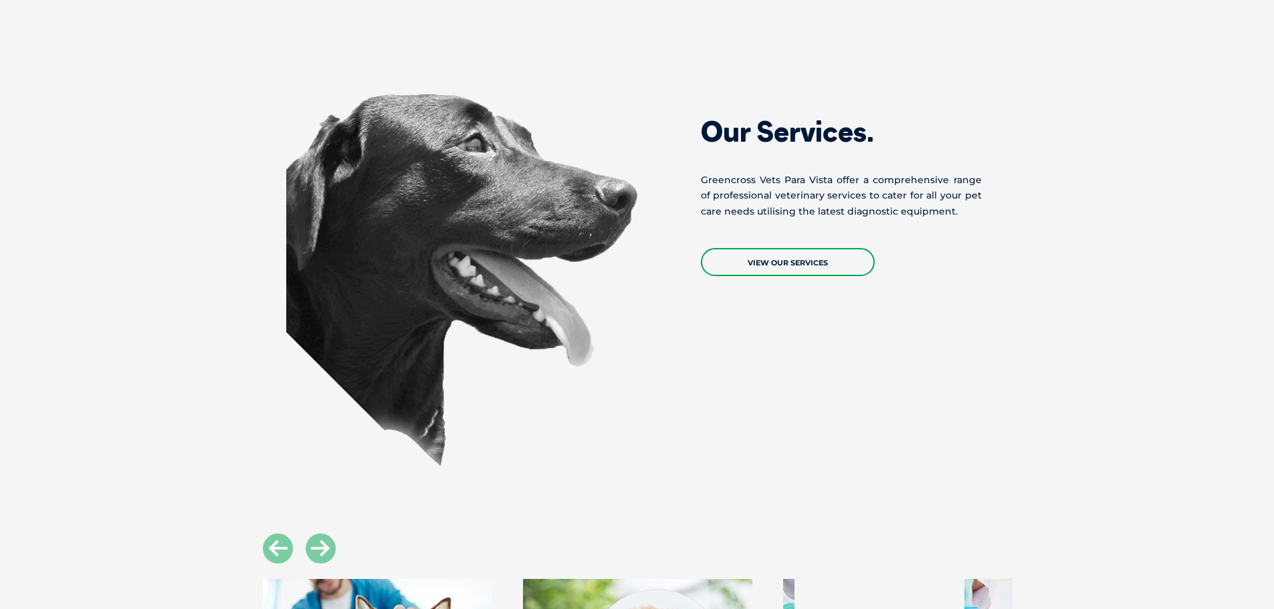
scroll to position [2212, 0]
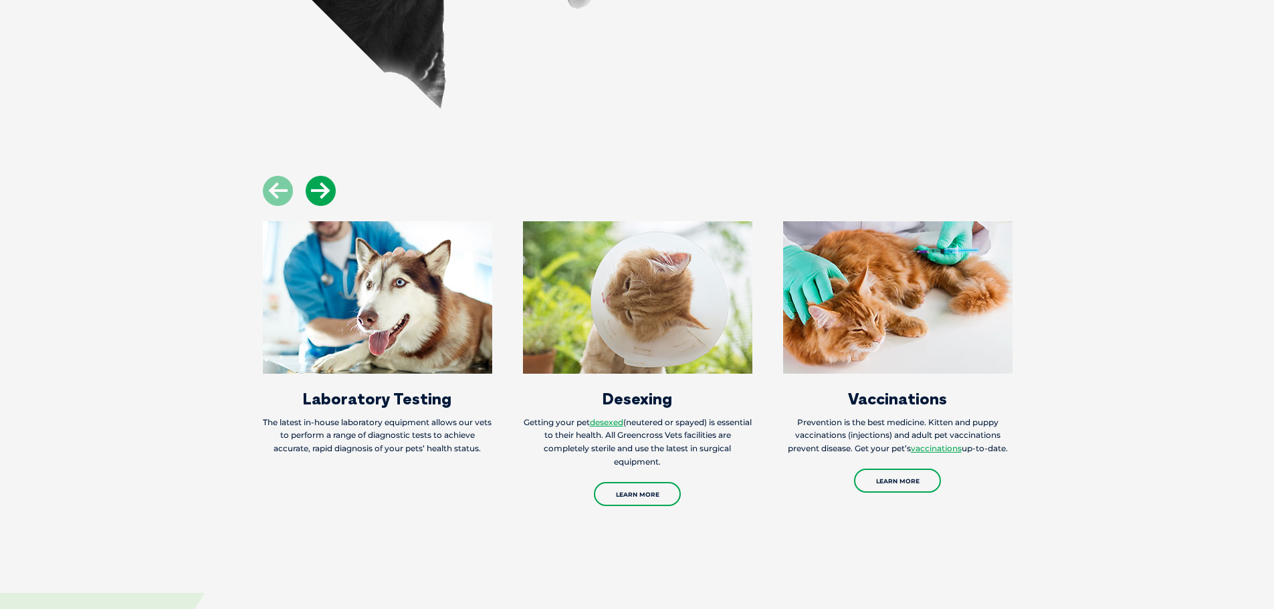
click at [314, 181] on icon at bounding box center [321, 191] width 30 height 30
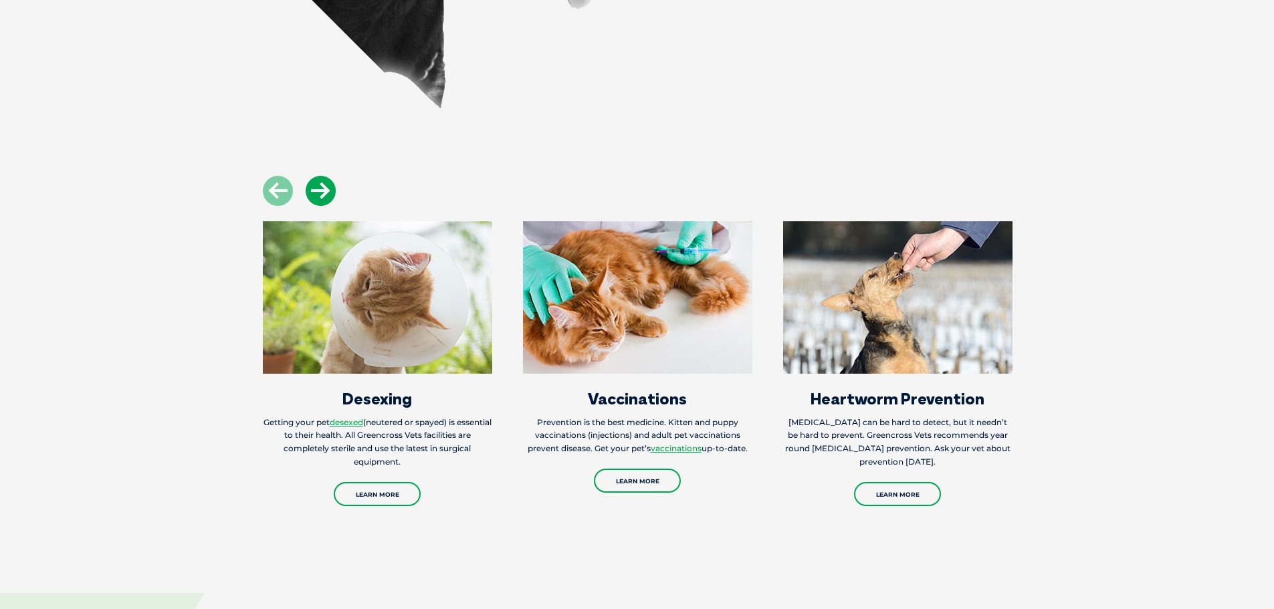
click at [314, 181] on icon at bounding box center [321, 191] width 30 height 30
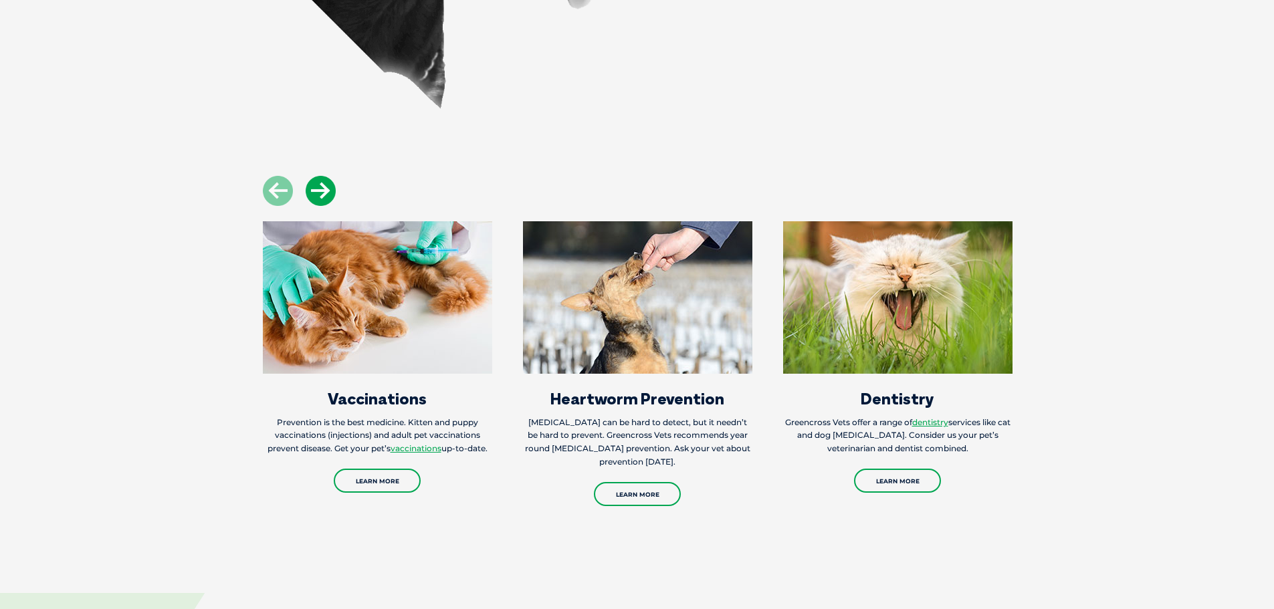
click at [314, 181] on icon at bounding box center [321, 191] width 30 height 30
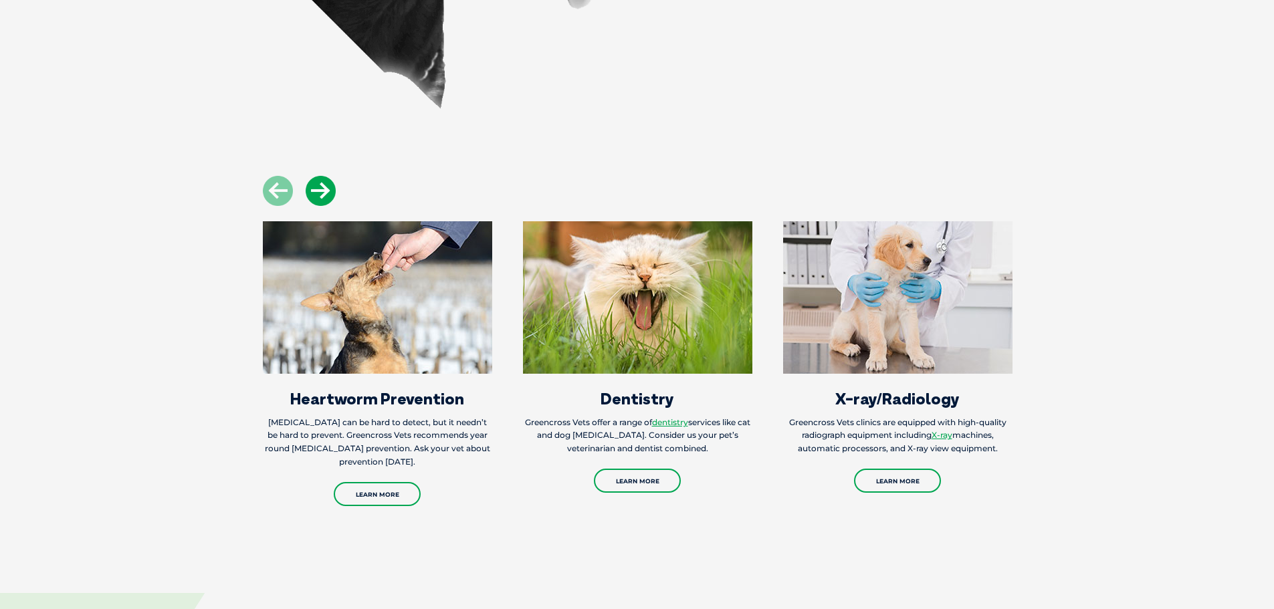
click at [314, 181] on icon at bounding box center [321, 191] width 30 height 30
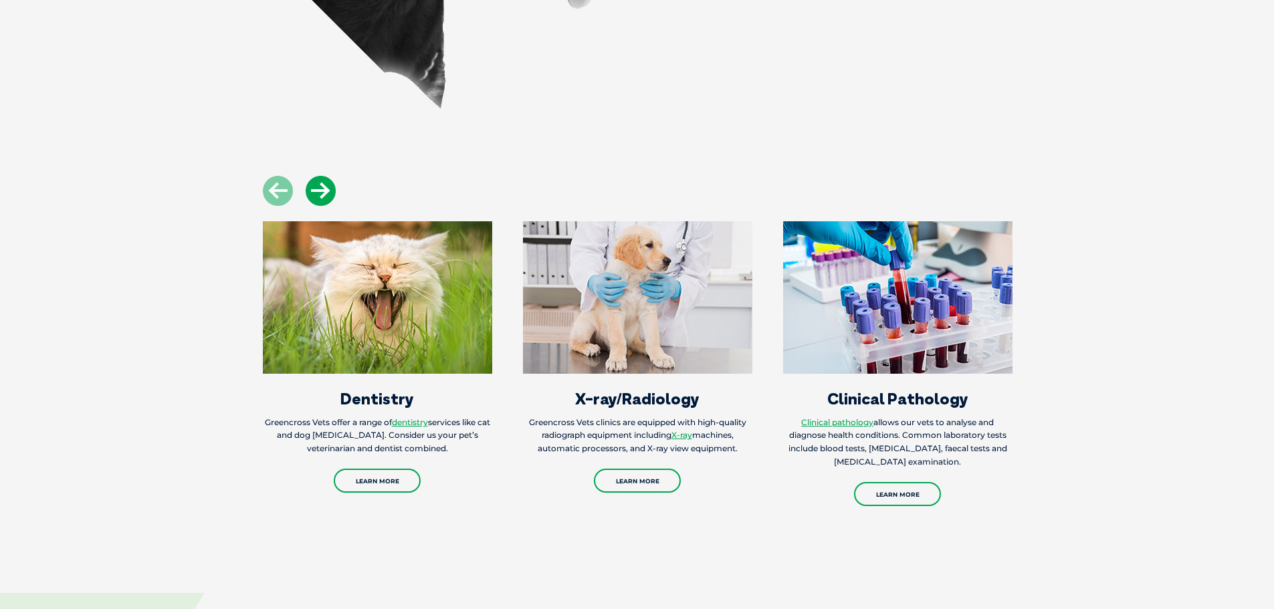
click at [314, 181] on icon at bounding box center [321, 191] width 30 height 30
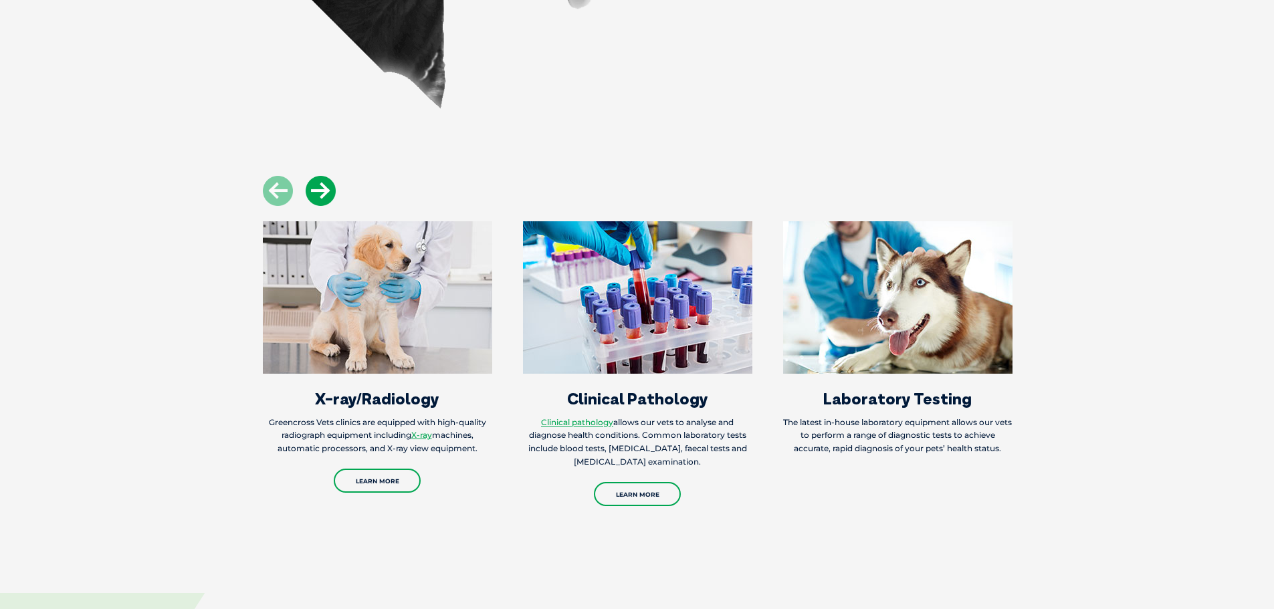
click at [314, 181] on icon at bounding box center [321, 191] width 30 height 30
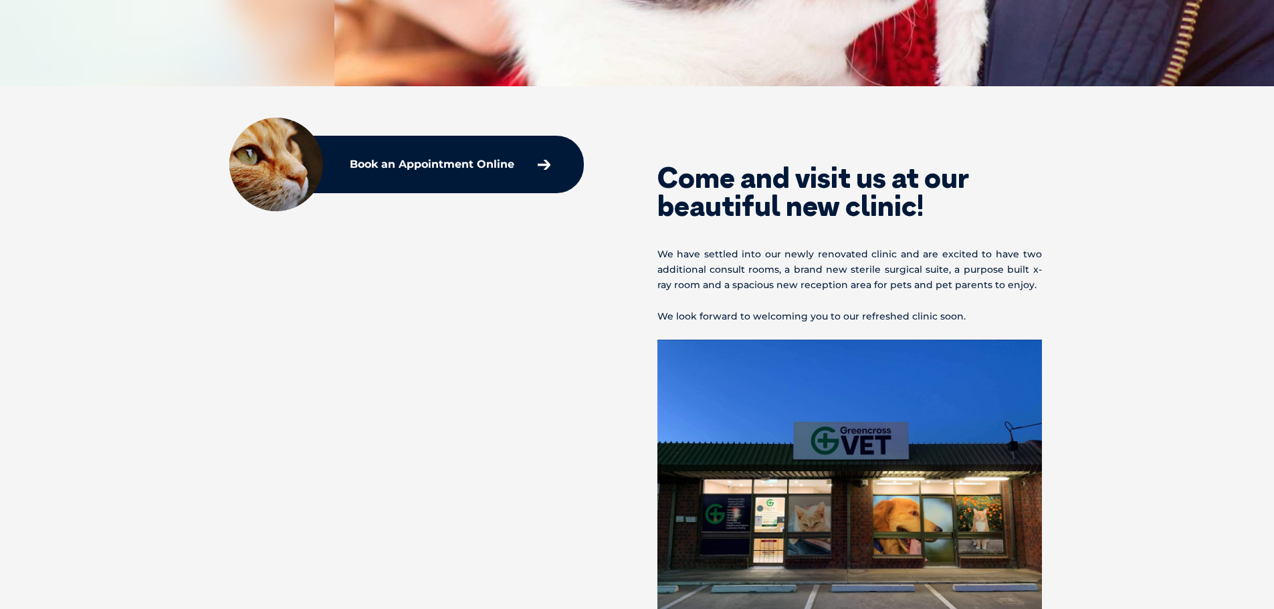
scroll to position [468, 0]
